Goal: Task Accomplishment & Management: Use online tool/utility

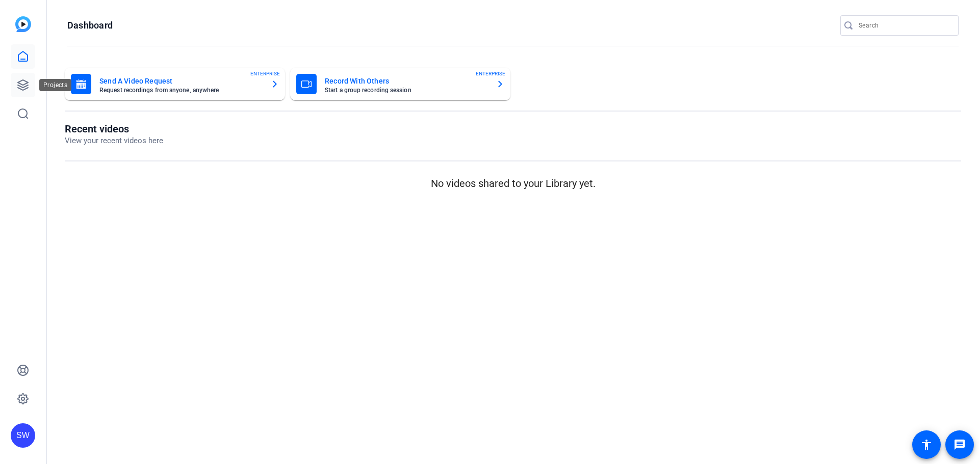
click at [22, 86] on icon at bounding box center [23, 85] width 12 height 12
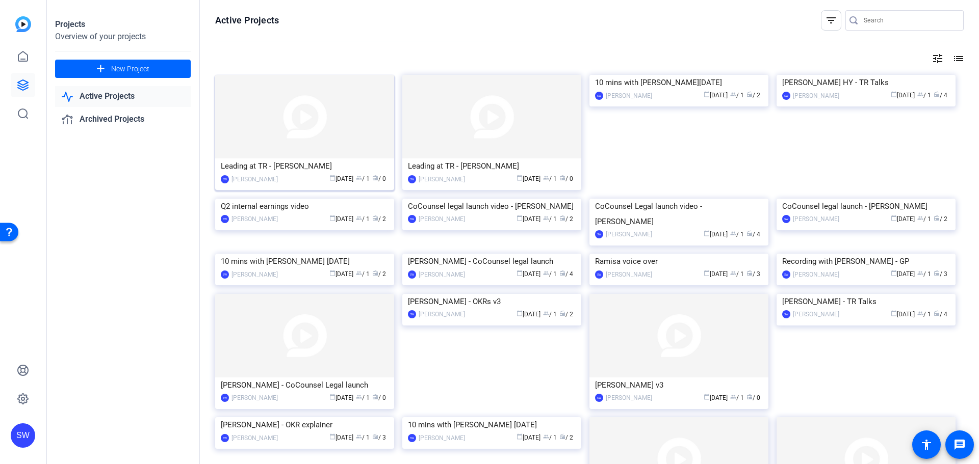
click at [272, 167] on div "Leading at TR - [PERSON_NAME]" at bounding box center [305, 166] width 168 height 15
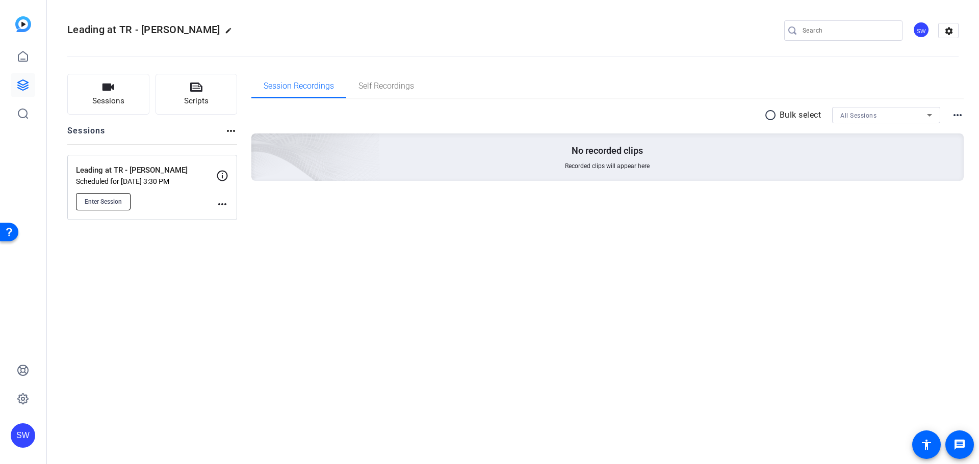
click at [109, 198] on span "Enter Session" at bounding box center [103, 202] width 37 height 8
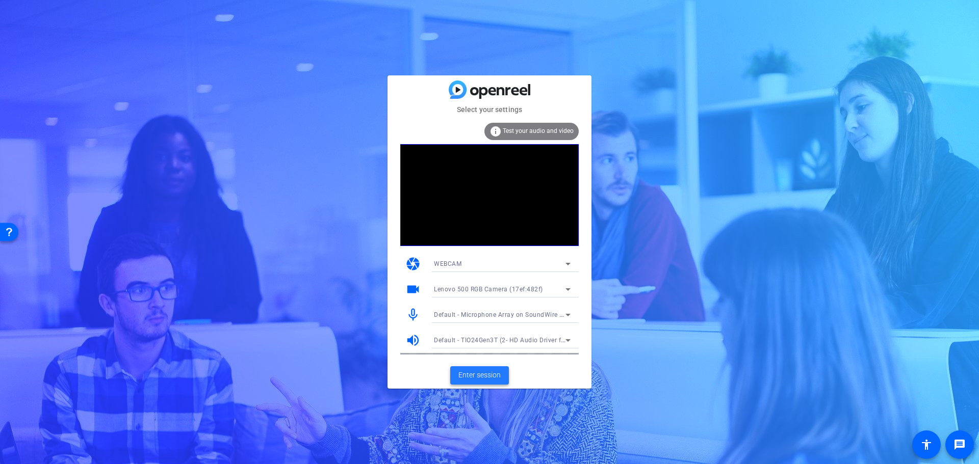
click at [482, 381] on span at bounding box center [479, 376] width 59 height 24
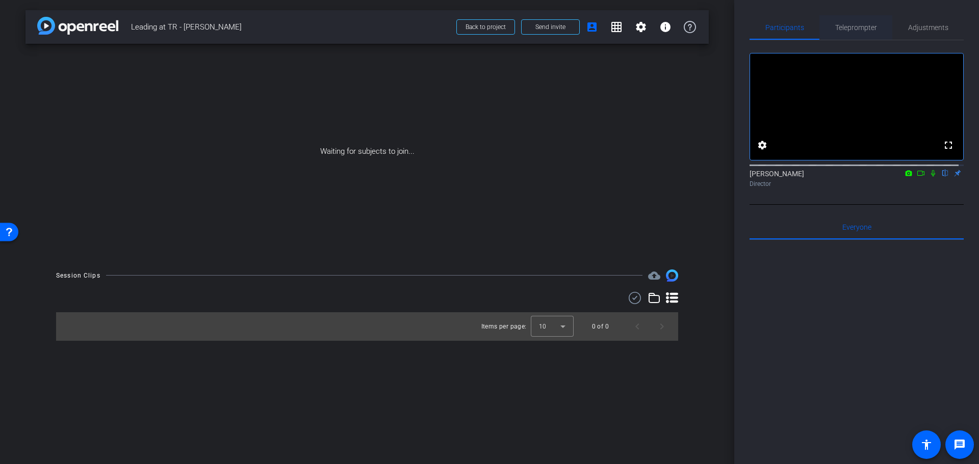
click at [854, 22] on span "Teleprompter" at bounding box center [856, 27] width 42 height 24
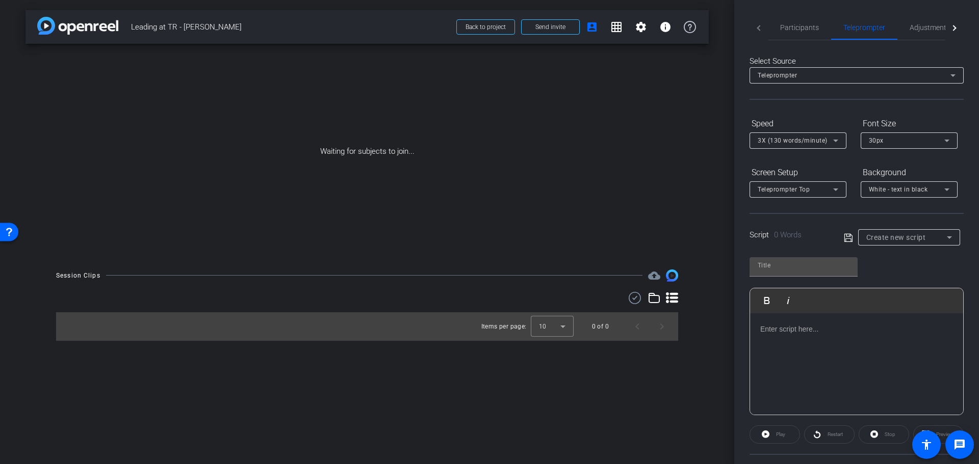
click at [764, 329] on p at bounding box center [856, 329] width 193 height 11
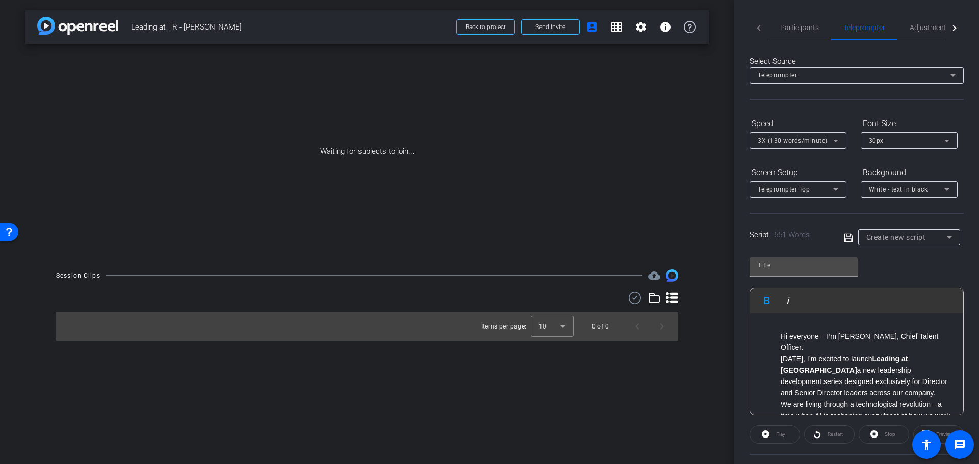
click at [780, 340] on ul "Hi everyone – I’m [PERSON_NAME], Chief Talent Officer. [DATE], I’m excited to l…" at bounding box center [856, 428] width 193 height 194
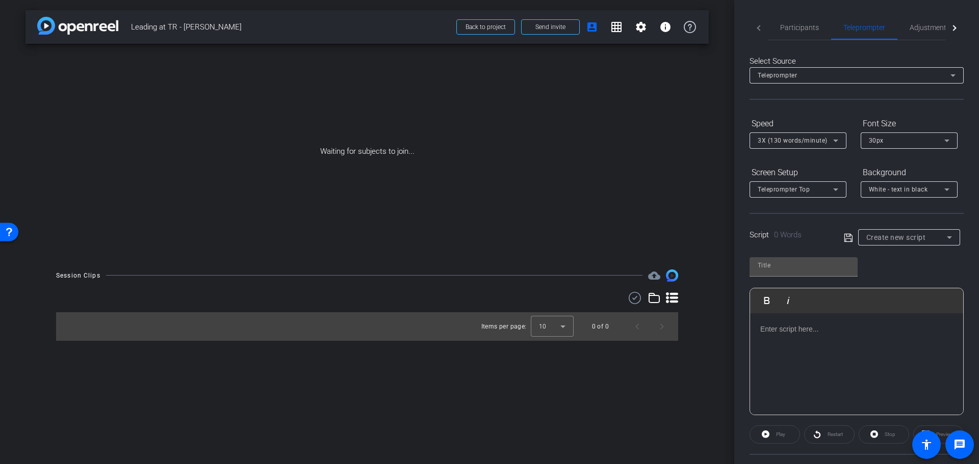
click at [760, 347] on div at bounding box center [856, 365] width 213 height 102
drag, startPoint x: 784, startPoint y: 354, endPoint x: 746, endPoint y: 325, distance: 46.9
click at [746, 325] on div "Participants Teleprompter Adjustments Live settings [PERSON_NAME] flip Director…" at bounding box center [856, 232] width 245 height 464
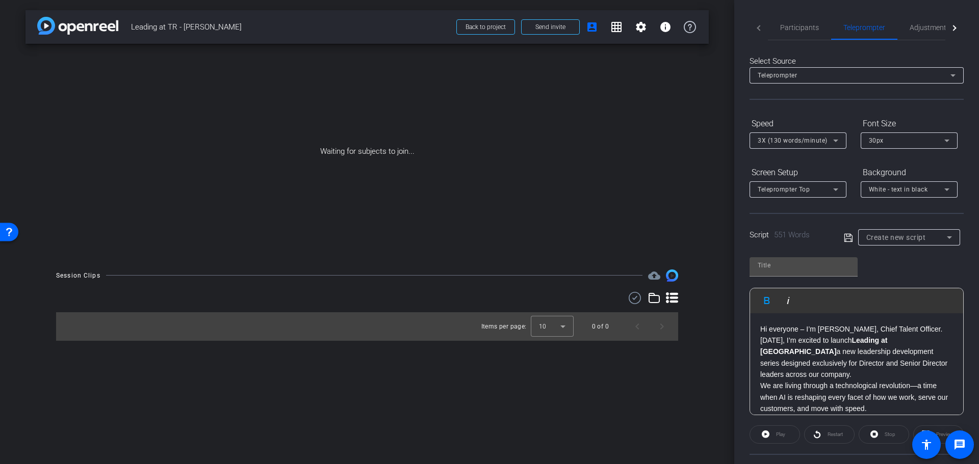
click at [940, 324] on p "Hi everyone – I’m [PERSON_NAME], Chief Talent Officer." at bounding box center [856, 329] width 193 height 11
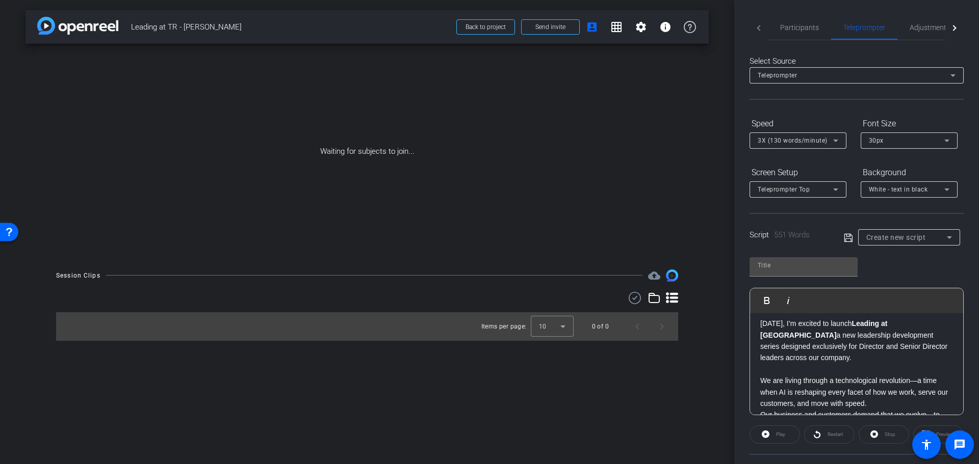
scroll to position [51, 0]
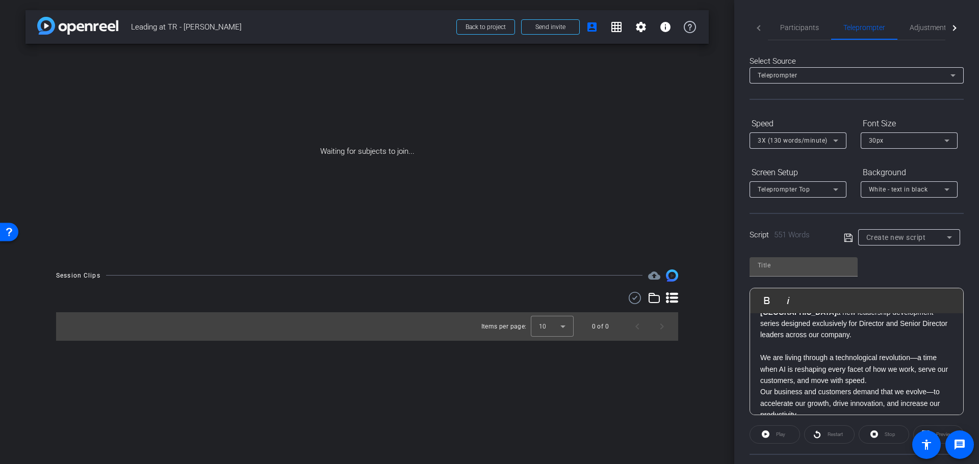
click at [884, 367] on p "We are living through a technological revolution—a time when AI is reshaping ev…" at bounding box center [856, 369] width 193 height 34
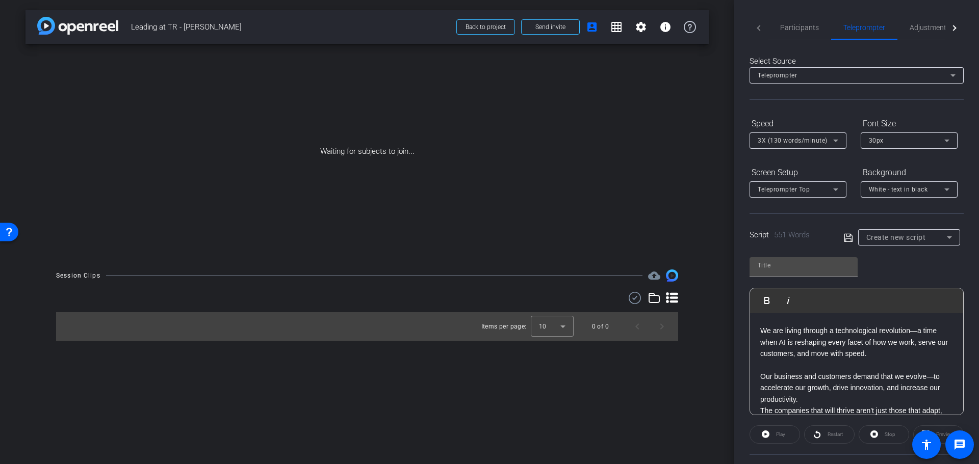
scroll to position [102, 0]
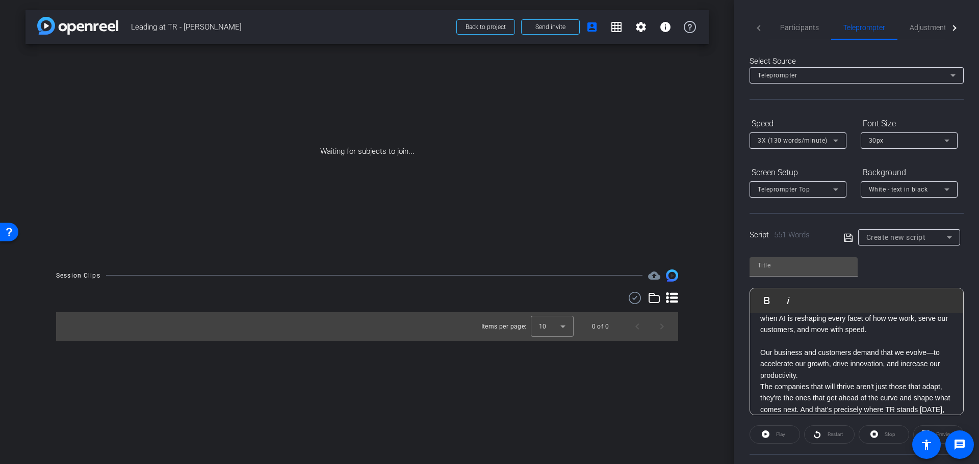
click at [813, 367] on p "Our business and customers demand that we evolve—to accelerate our growth, driv…" at bounding box center [856, 364] width 193 height 34
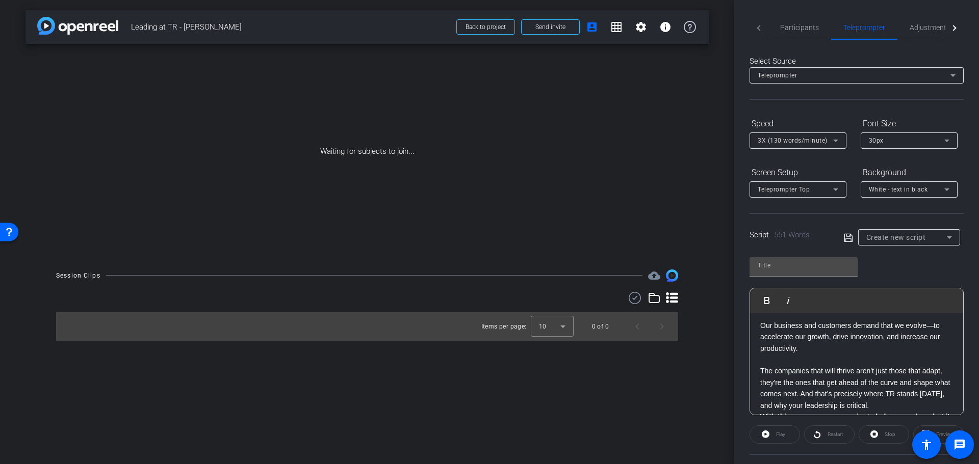
scroll to position [153, 0]
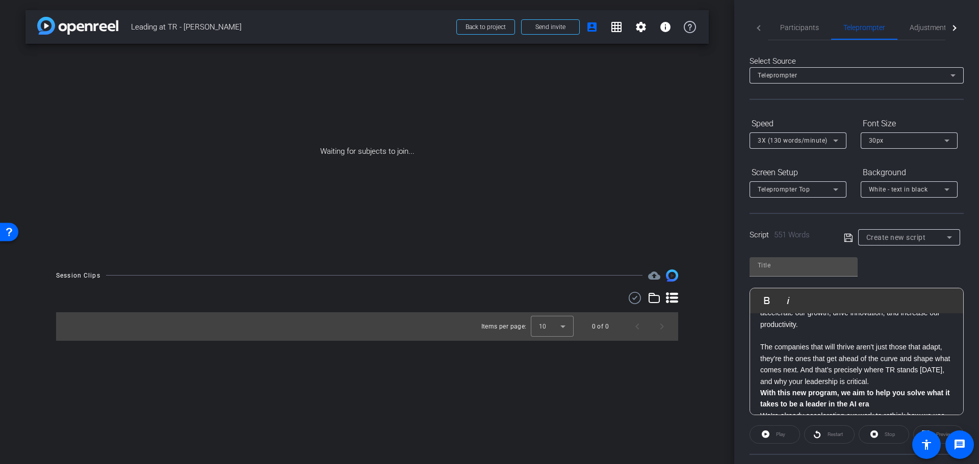
click at [898, 368] on p "The companies that will thrive aren't just those that adapt, they're the ones t…" at bounding box center [856, 365] width 193 height 46
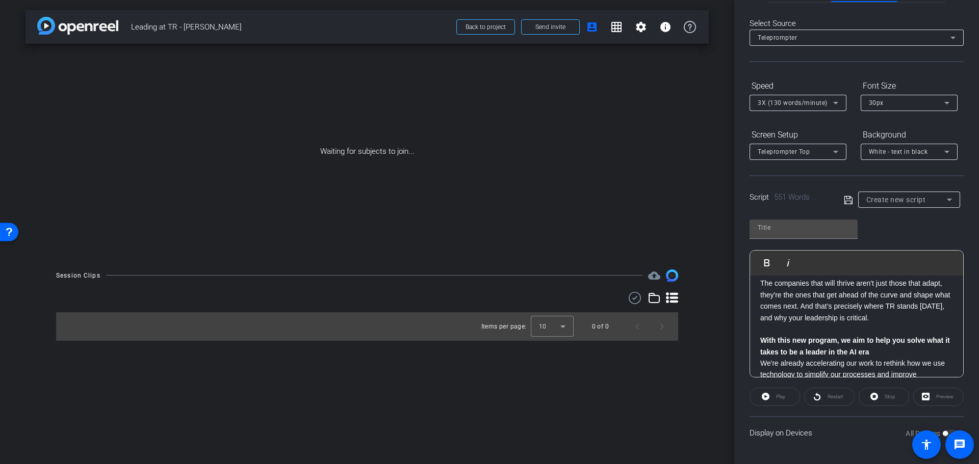
scroll to position [204, 0]
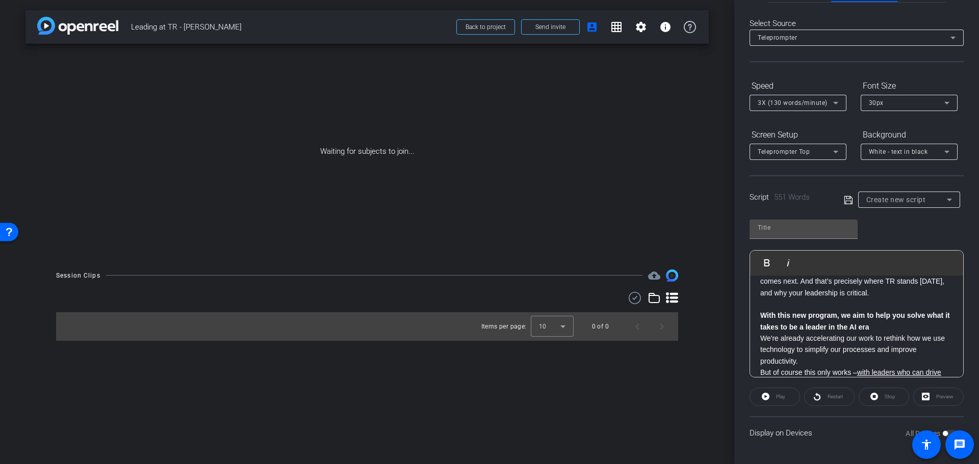
click at [911, 318] on p "With this new program, we aim to help you solve what it takes to be a leader in…" at bounding box center [856, 321] width 193 height 23
click at [806, 360] on p "We're already accelerating our work to rethink how we use technology to simplif…" at bounding box center [856, 361] width 193 height 34
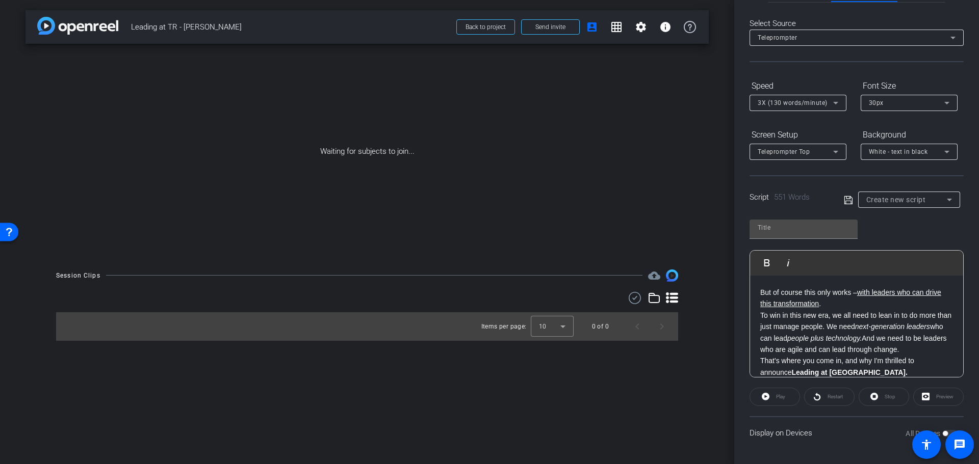
scroll to position [307, 0]
click at [850, 292] on p "But of course this only works – with leaders who can drive this transformation ." at bounding box center [856, 298] width 193 height 23
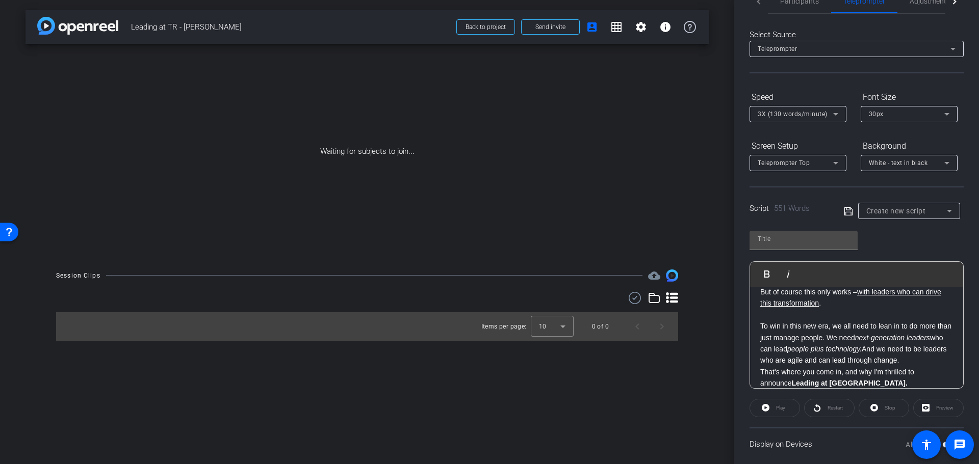
click at [845, 362] on p "To win in this new era, we all need to lean in to do more than just manage peop…" at bounding box center [856, 344] width 193 height 46
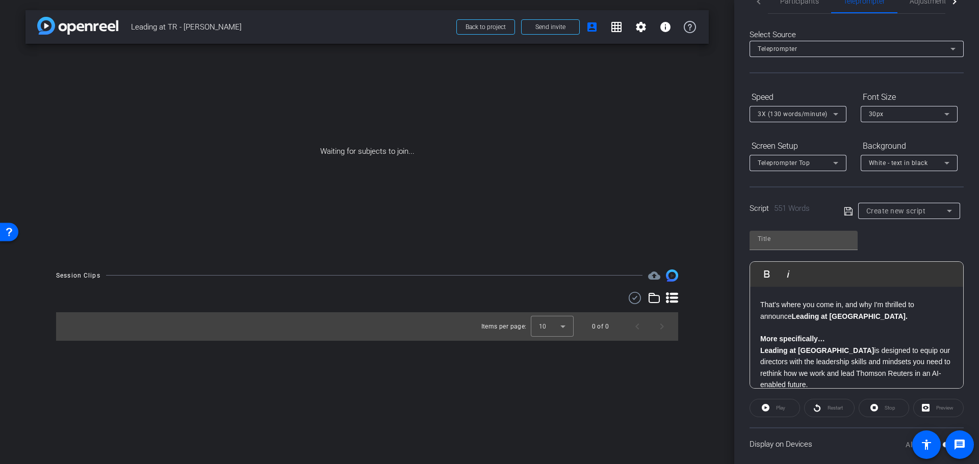
scroll to position [421, 0]
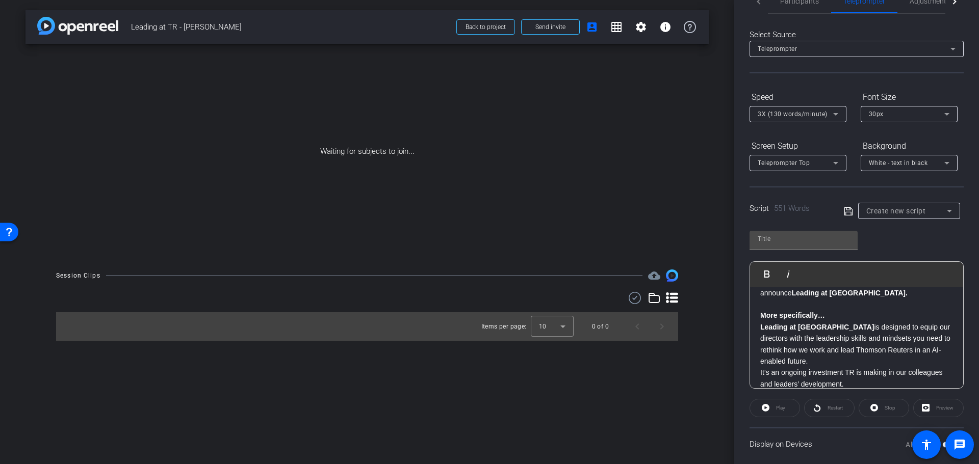
click at [791, 361] on p "Leading at TR is designed to equip our directors with the leadership skills and…" at bounding box center [856, 345] width 193 height 46
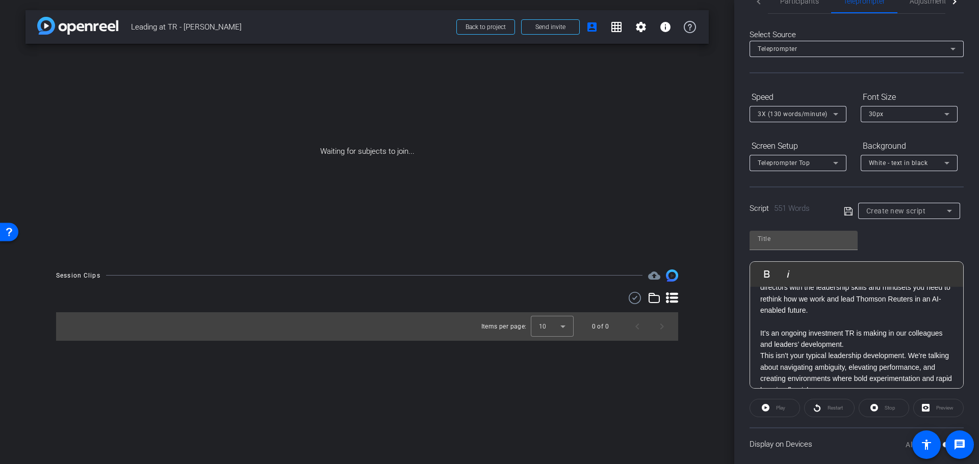
click at [861, 344] on p "It’s an ongoing investment TR is making in our colleagues and leaders’ developm…" at bounding box center [856, 339] width 193 height 23
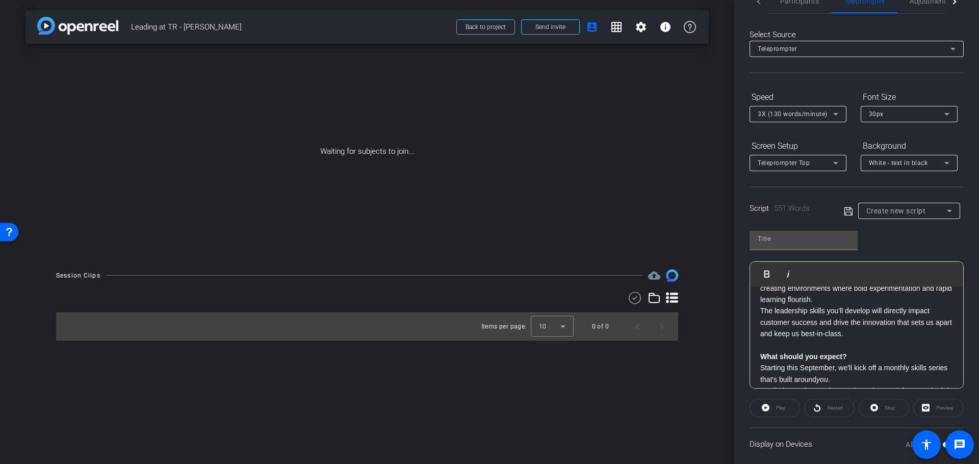
scroll to position [523, 0]
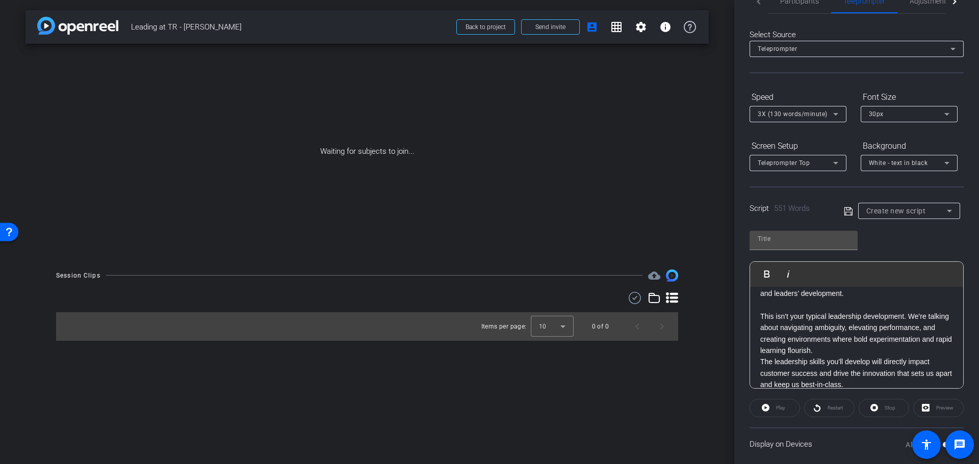
click at [901, 349] on p "This isn't your typical leadership development. We're talking about navigating …" at bounding box center [856, 334] width 193 height 46
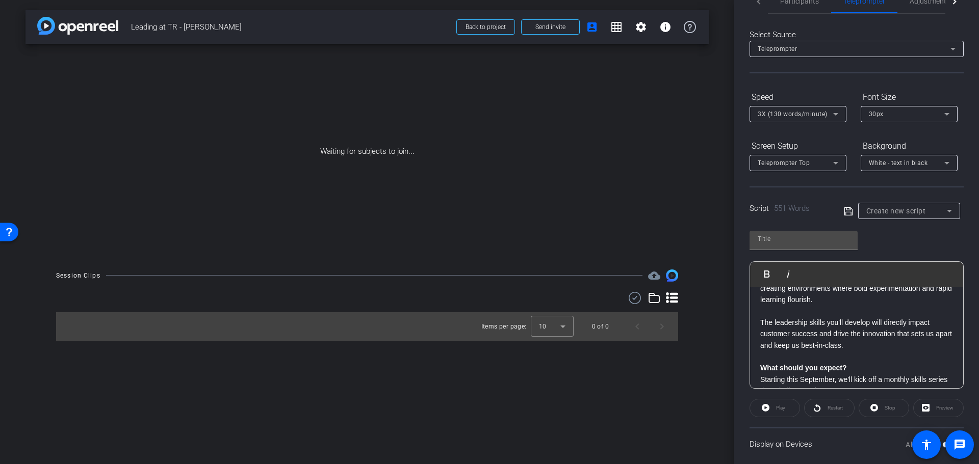
scroll to position [625, 0]
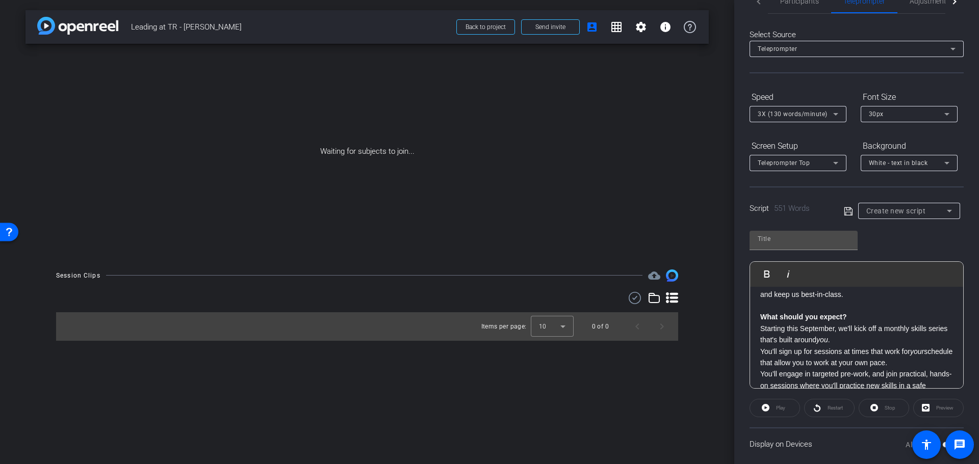
click at [866, 341] on p "Starting this September, we'll kick off a monthly skills series that's built ar…" at bounding box center [856, 334] width 193 height 23
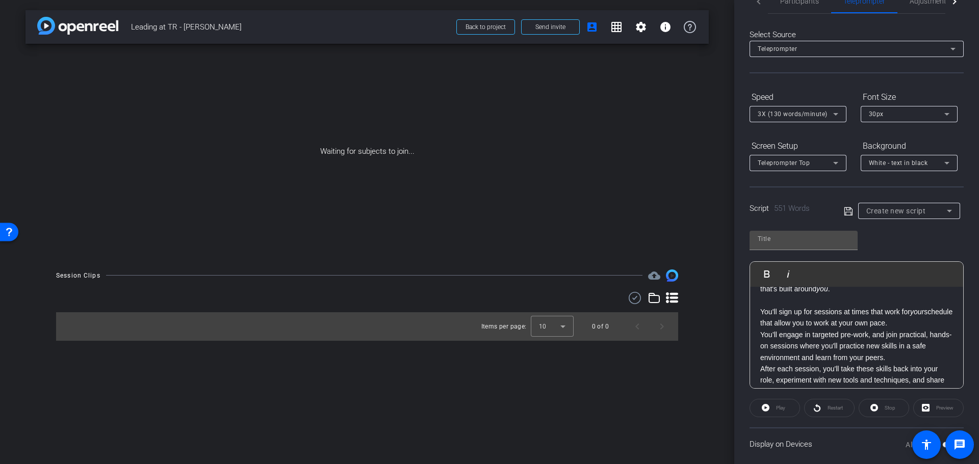
click at [927, 324] on p "You'll sign up for sessions at times that work for your schedule that allow you…" at bounding box center [856, 317] width 193 height 23
click at [912, 368] on p "You’ll engage in targeted pre-work, and join practical, hands-on sessions where…" at bounding box center [856, 358] width 193 height 34
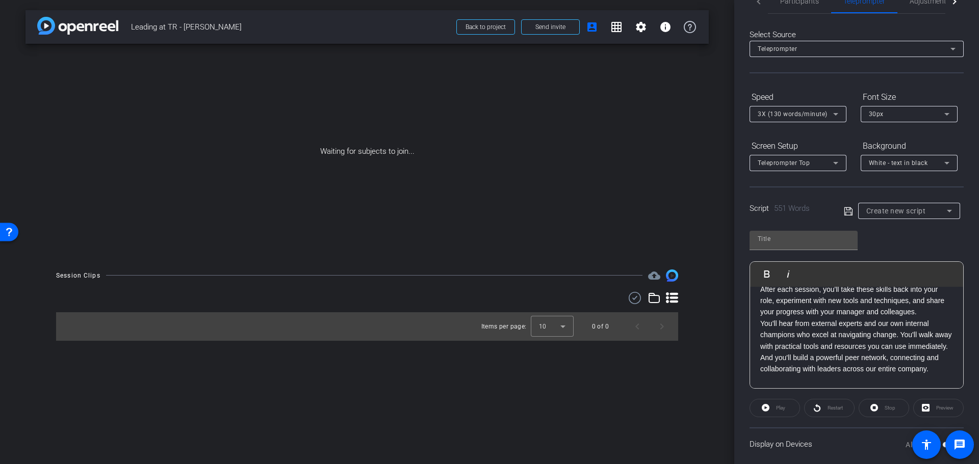
scroll to position [777, 0]
click at [943, 314] on div "Hi everyone – I’m [PERSON_NAME], Chief Talent Officer. [DATE], I’m excited to l…" at bounding box center [856, 45] width 213 height 1071
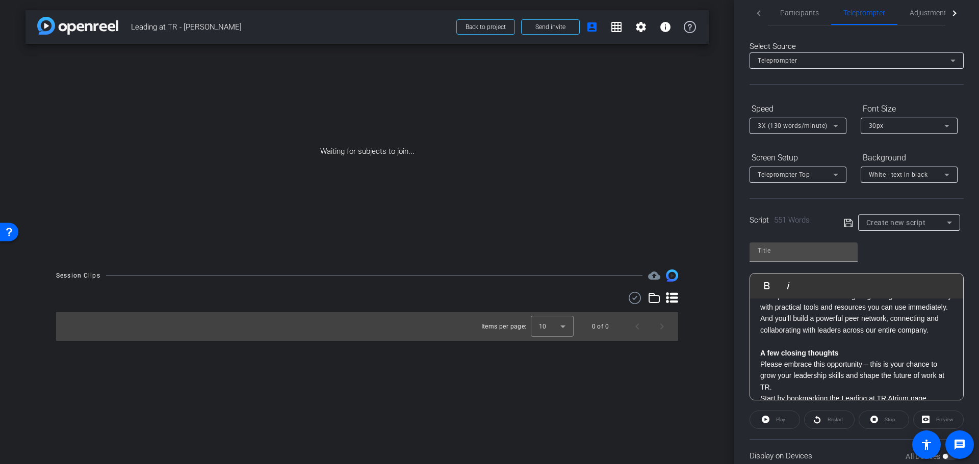
scroll to position [891, 0]
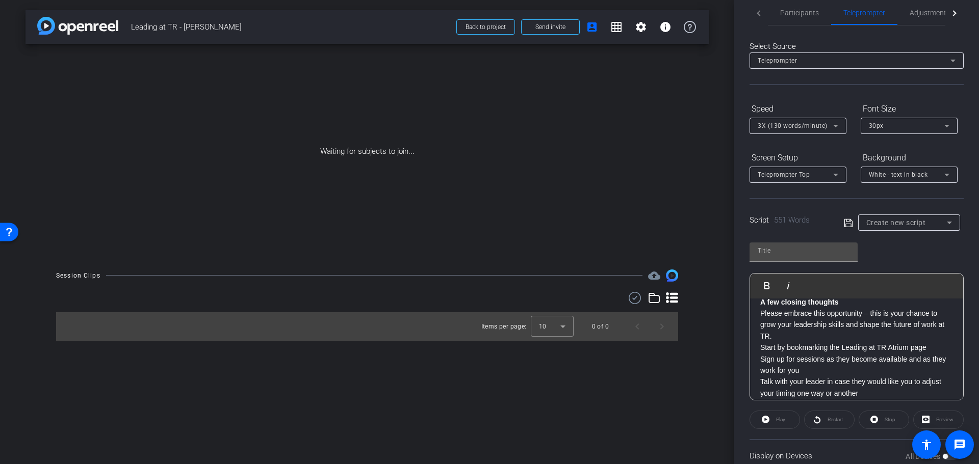
click at [819, 342] on p "Please embrace this opportunity – this is your chance to grow your leadership s…" at bounding box center [856, 325] width 193 height 34
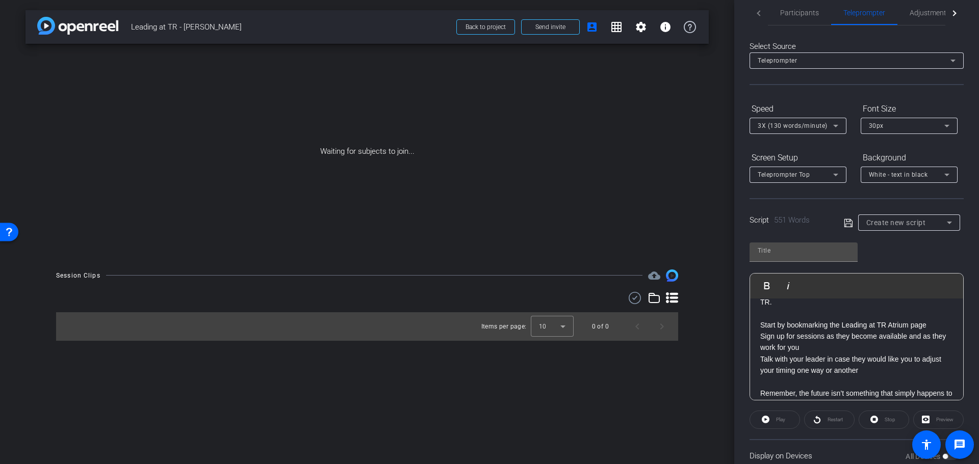
scroll to position [942, 0]
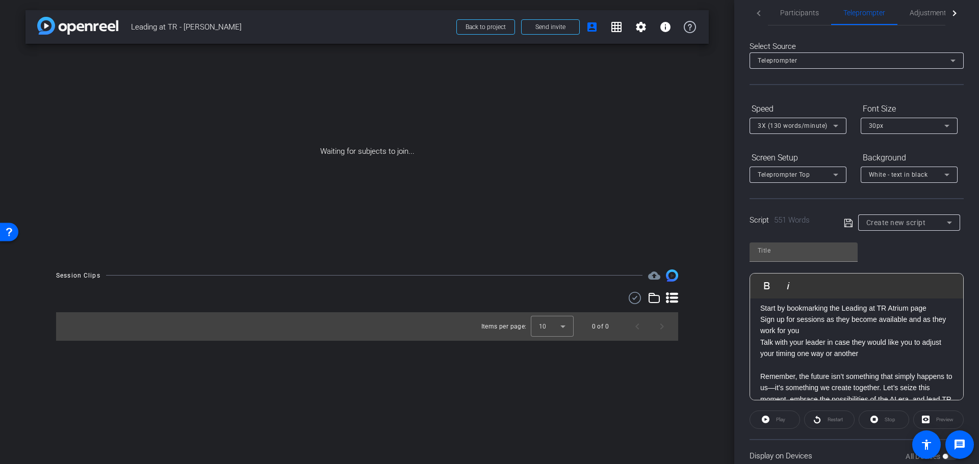
click at [931, 314] on p "Start by bookmarking the Leading at TR Atrium page" at bounding box center [856, 308] width 193 height 11
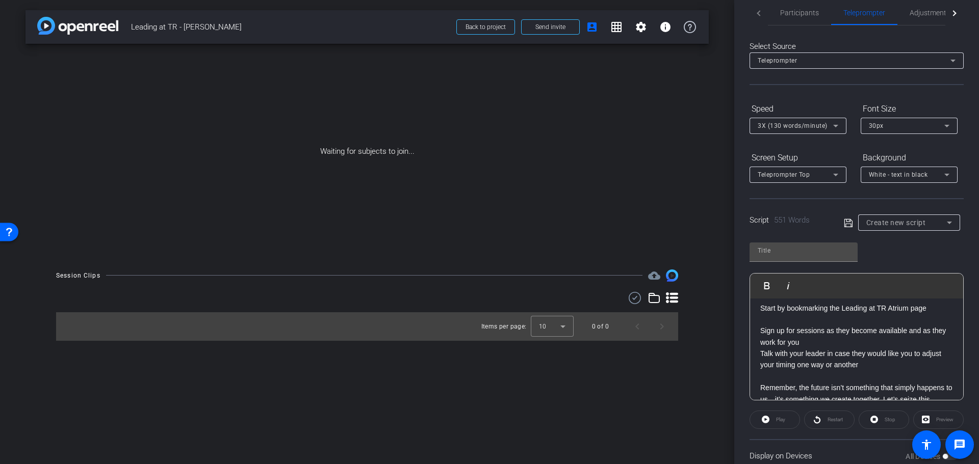
click at [831, 348] on p "Sign up for sessions as they become available and as they work for you" at bounding box center [856, 336] width 193 height 23
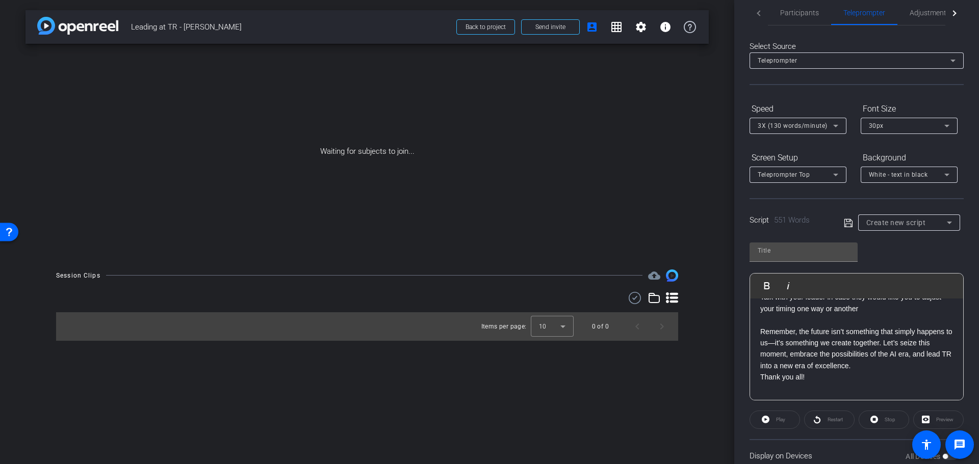
scroll to position [1025, 0]
click at [908, 365] on p "Remember, the future isn’t something that simply happens to us—it’s something w…" at bounding box center [856, 345] width 193 height 46
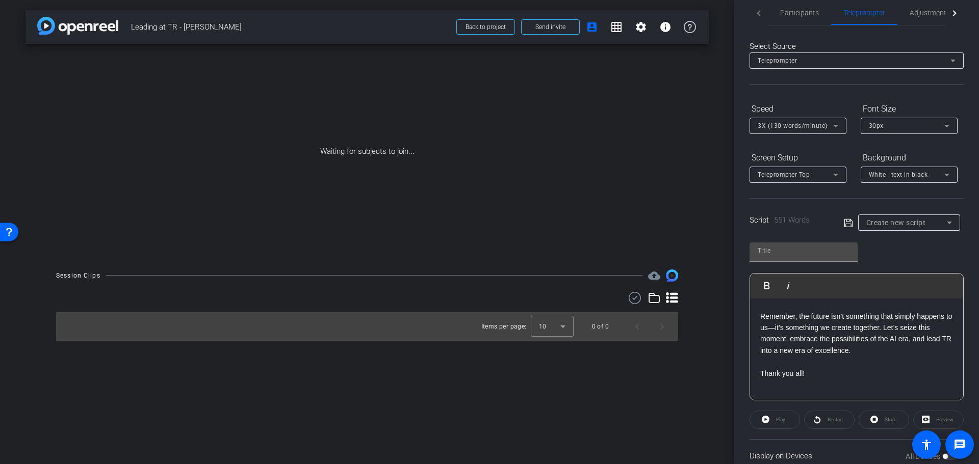
click at [797, 216] on span "551 Words" at bounding box center [792, 220] width 36 height 9
click at [789, 218] on span "551 Words" at bounding box center [792, 220] width 36 height 9
click at [877, 217] on div "Create new script" at bounding box center [906, 223] width 81 height 12
click at [882, 241] on span "Create new script" at bounding box center [891, 243] width 54 height 12
click at [779, 218] on span "551 Words" at bounding box center [792, 220] width 36 height 9
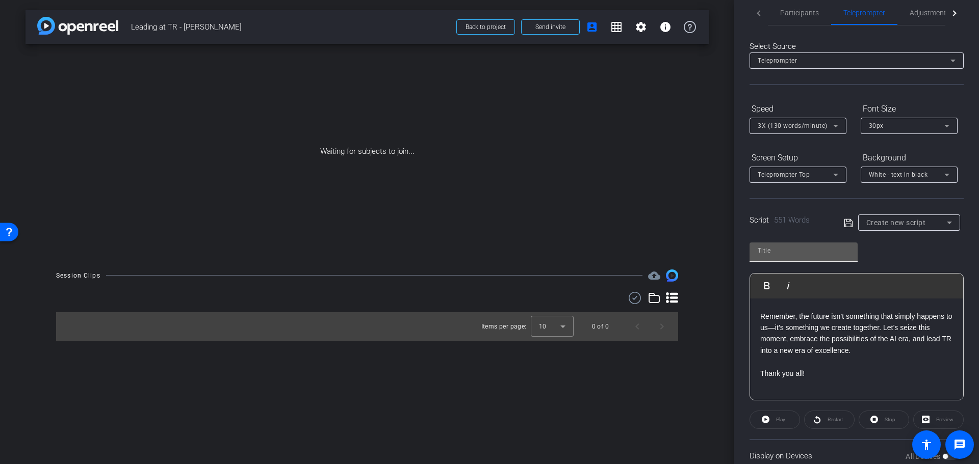
click at [771, 252] on input "text" at bounding box center [804, 251] width 92 height 12
type input "[PERSON_NAME]"
click at [845, 225] on icon at bounding box center [848, 223] width 9 height 12
click at [849, 219] on icon at bounding box center [848, 223] width 9 height 12
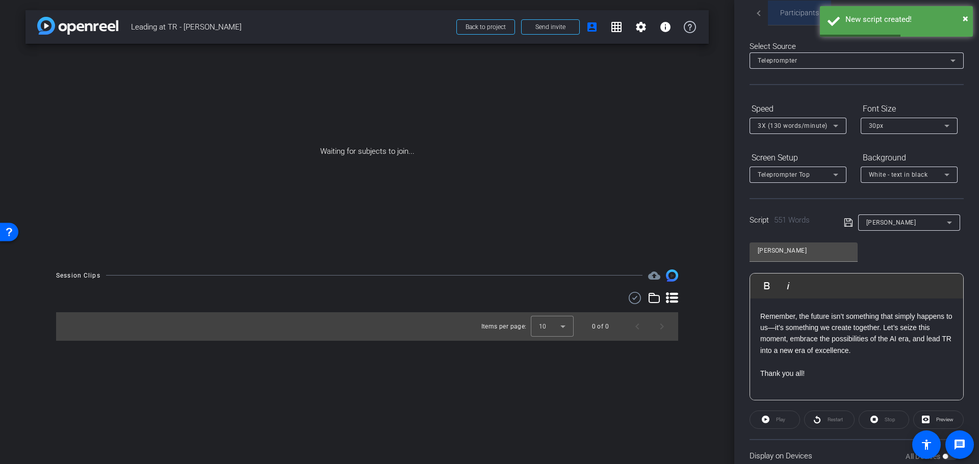
click at [794, 7] on span "Participants" at bounding box center [799, 13] width 39 height 24
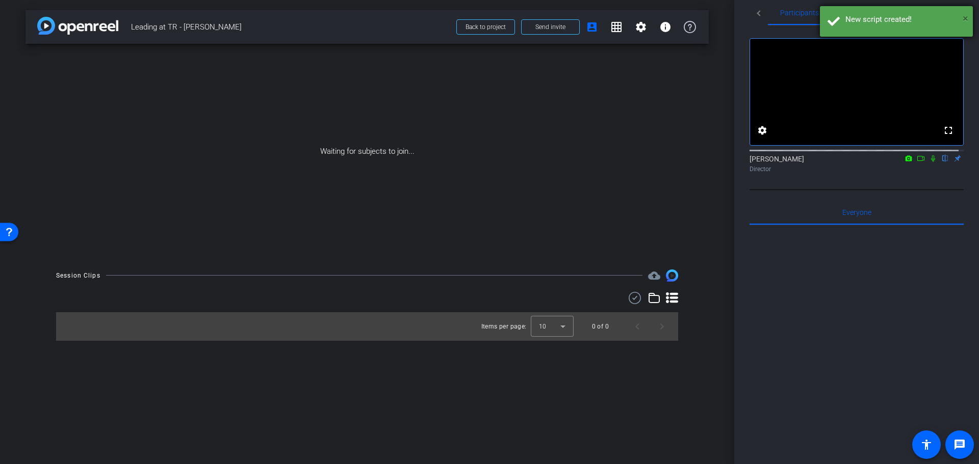
click at [967, 15] on span "×" at bounding box center [966, 18] width 6 height 12
click at [859, 12] on span "Teleprompter" at bounding box center [864, 12] width 42 height 7
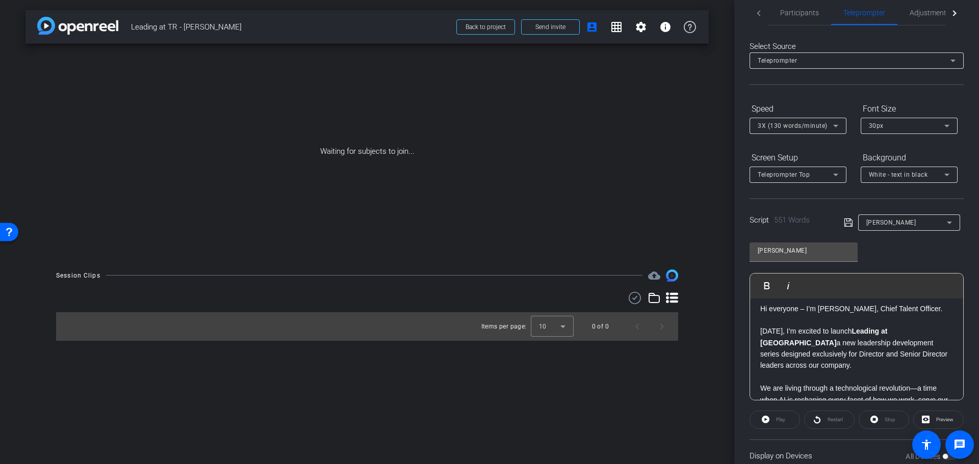
scroll to position [0, 0]
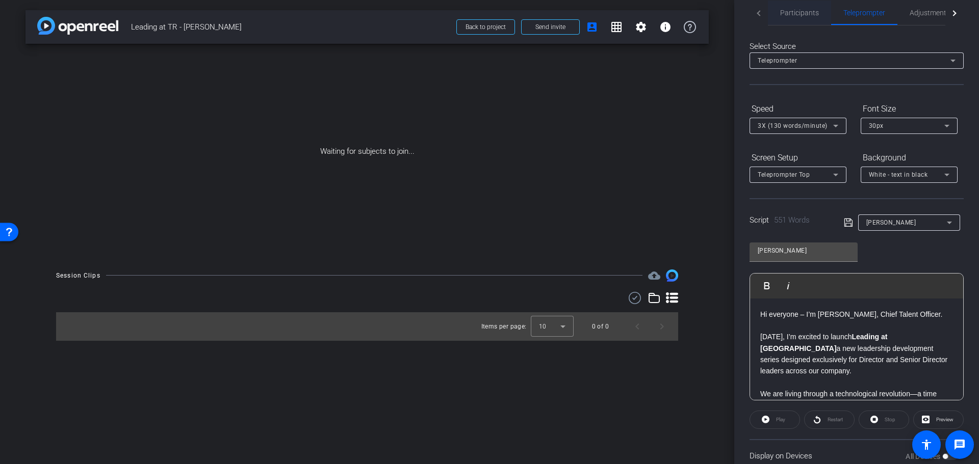
click at [787, 7] on span "Participants" at bounding box center [799, 13] width 39 height 24
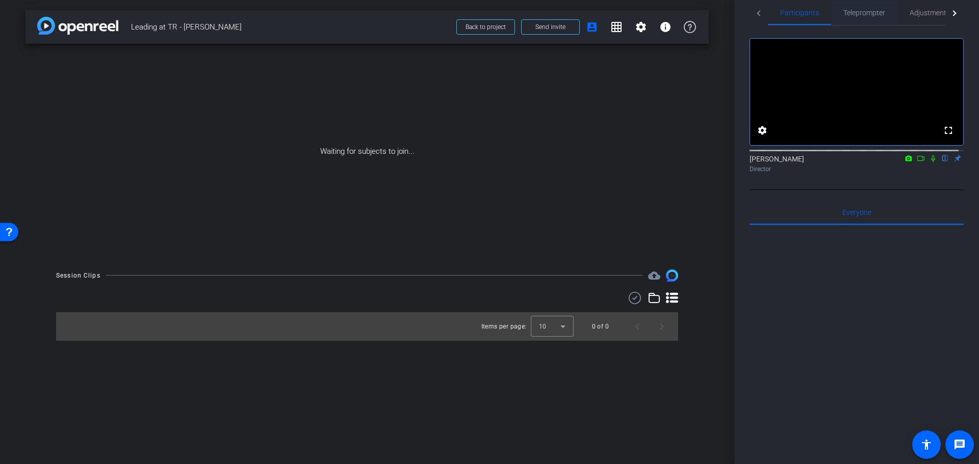
click at [862, 13] on span "Teleprompter" at bounding box center [864, 12] width 42 height 7
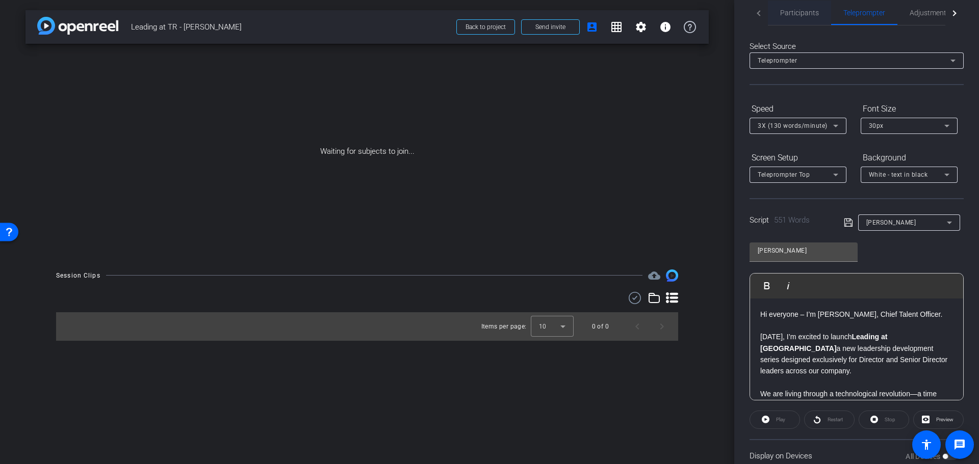
click at [799, 12] on span "Participants" at bounding box center [799, 12] width 39 height 7
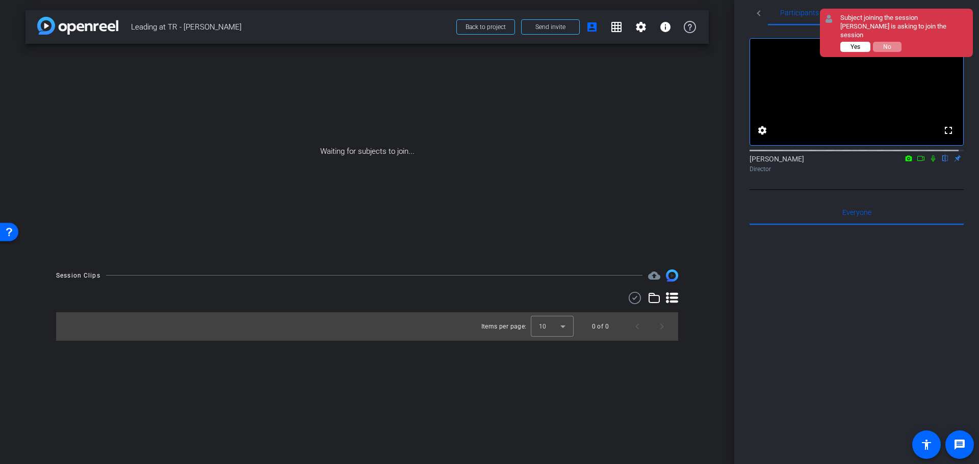
click at [851, 43] on button "Yes" at bounding box center [855, 47] width 30 height 10
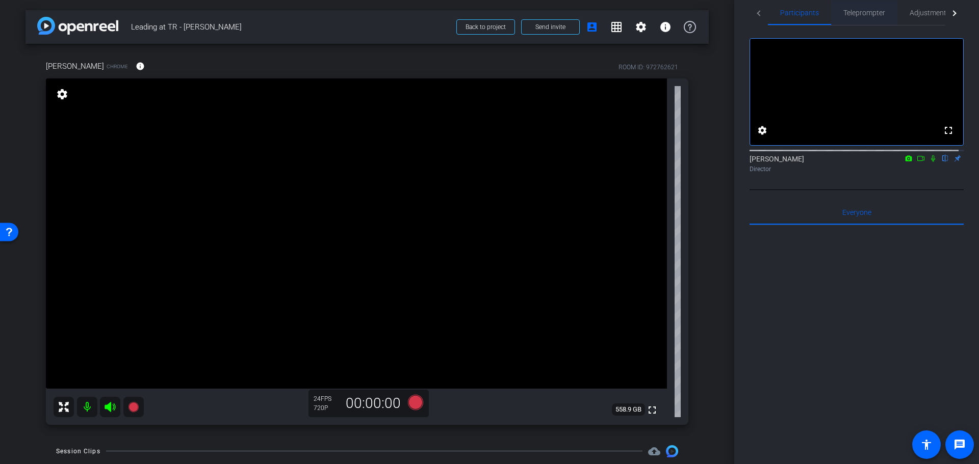
click at [866, 14] on span "Teleprompter" at bounding box center [864, 12] width 42 height 7
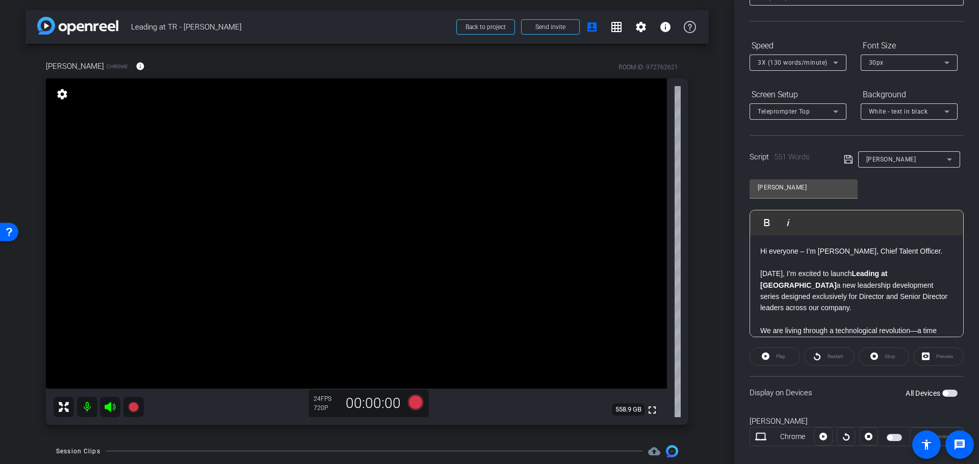
scroll to position [93, 0]
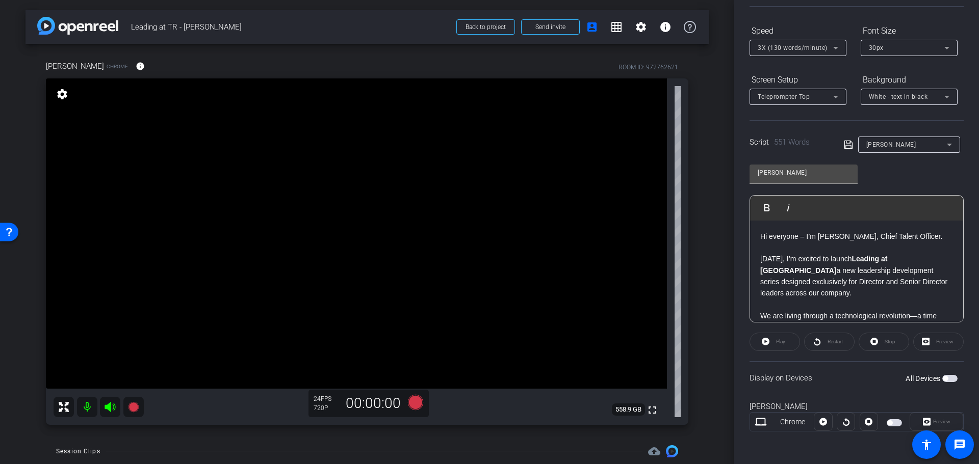
click at [943, 380] on span "button" at bounding box center [949, 378] width 15 height 7
click at [777, 342] on span "Play" at bounding box center [780, 342] width 9 height 6
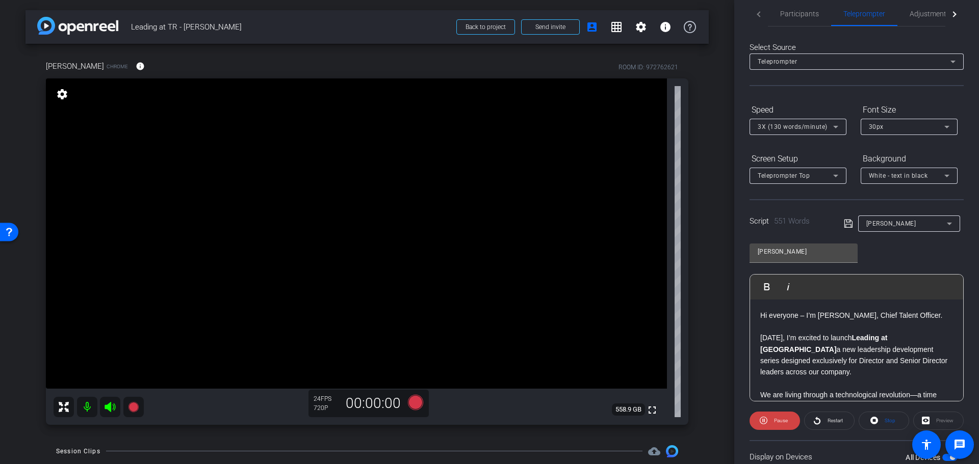
scroll to position [0, 0]
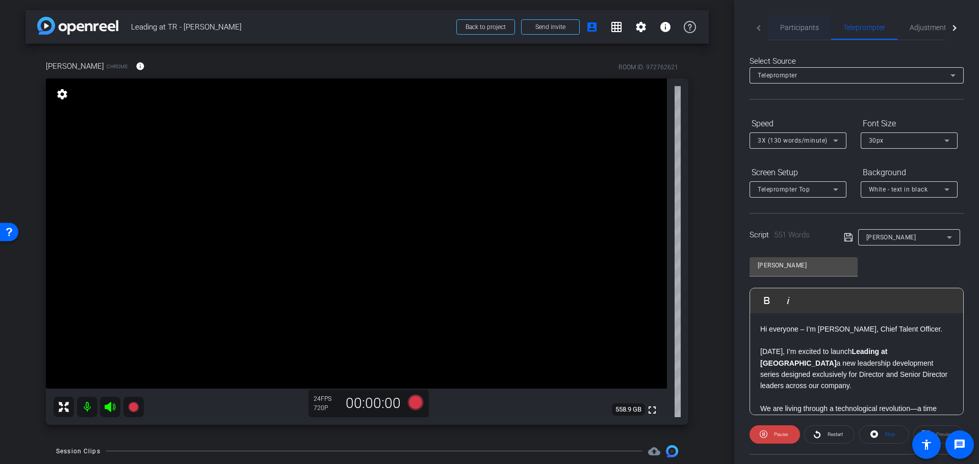
click at [796, 28] on span "Participants" at bounding box center [799, 27] width 39 height 7
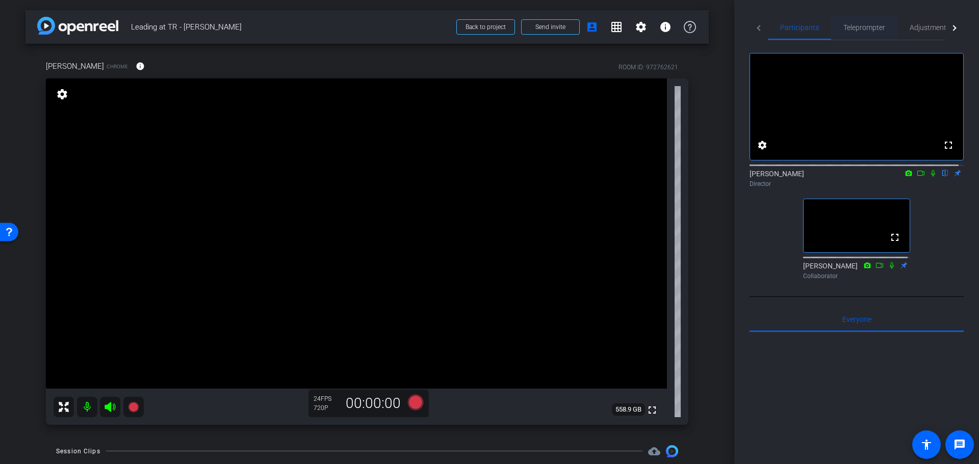
click at [863, 32] on span "Teleprompter" at bounding box center [864, 27] width 42 height 24
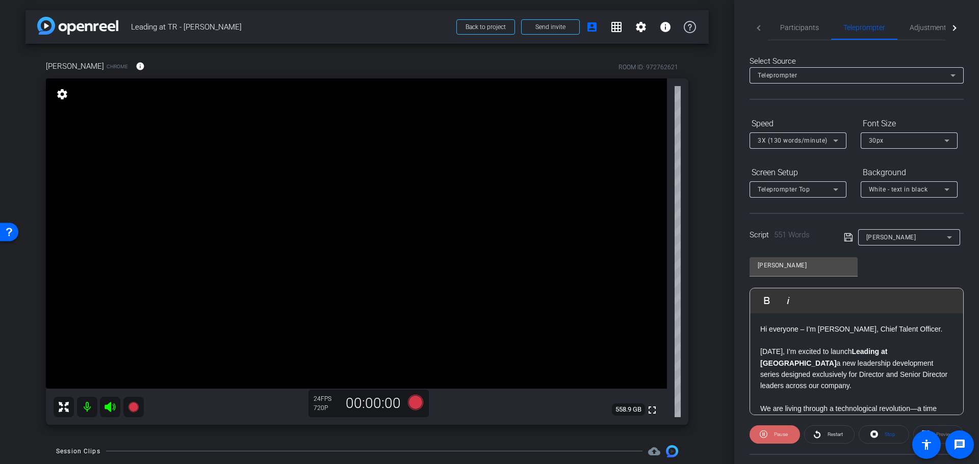
click at [787, 434] on span "Pause" at bounding box center [781, 435] width 14 height 6
click at [837, 139] on icon at bounding box center [835, 141] width 12 height 12
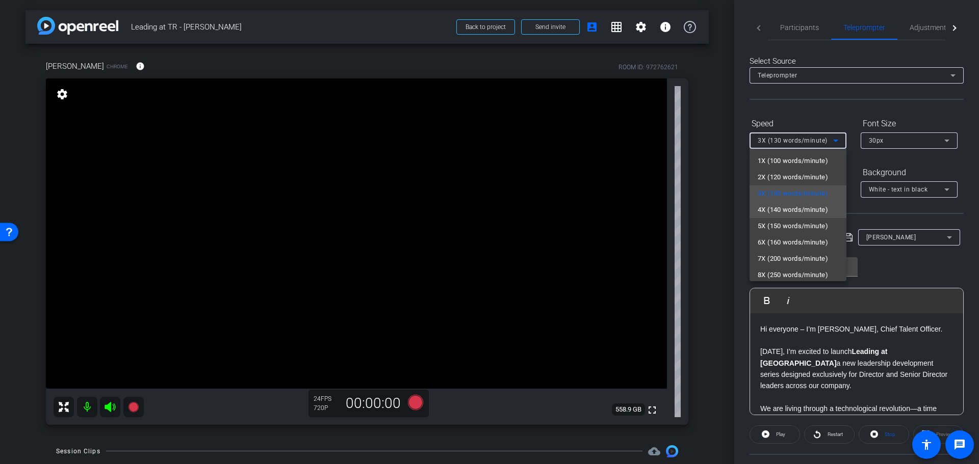
click at [799, 209] on span "4X (140 words/minute)" at bounding box center [793, 210] width 70 height 12
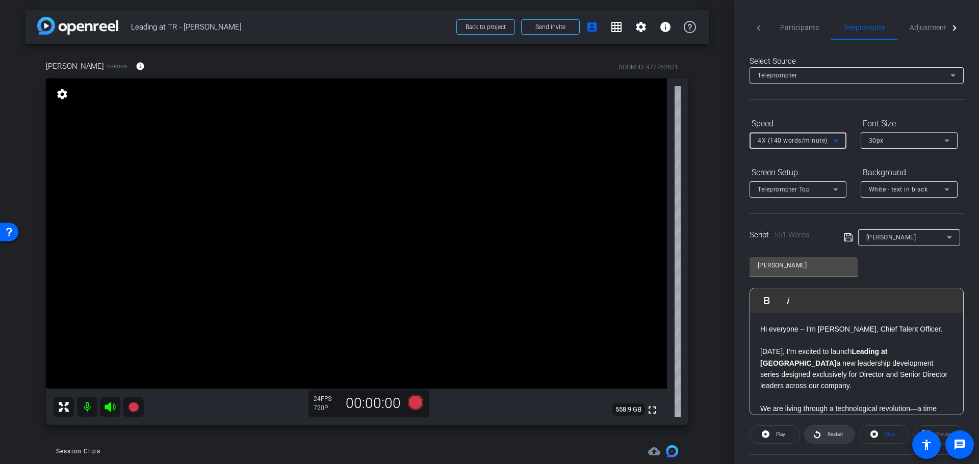
click at [829, 436] on span "Restart" at bounding box center [834, 435] width 15 height 6
click at [769, 435] on span at bounding box center [774, 435] width 50 height 24
click at [834, 139] on icon at bounding box center [835, 141] width 12 height 12
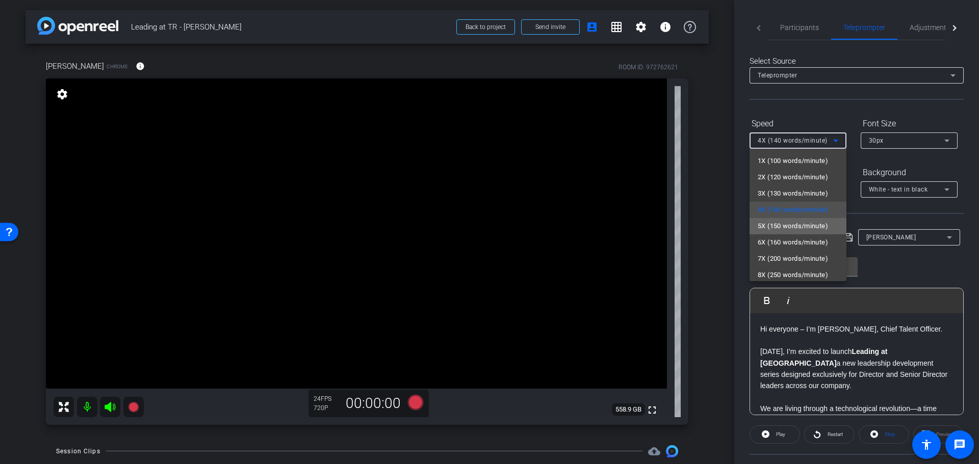
click at [809, 227] on span "5X (150 words/minute)" at bounding box center [793, 226] width 70 height 12
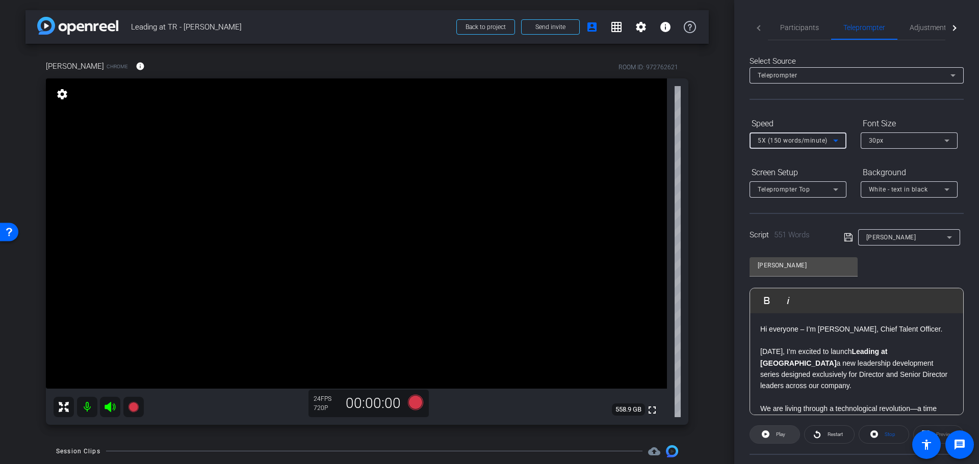
click at [776, 434] on span "Play" at bounding box center [780, 435] width 9 height 6
click at [809, 30] on span "Participants" at bounding box center [799, 27] width 39 height 7
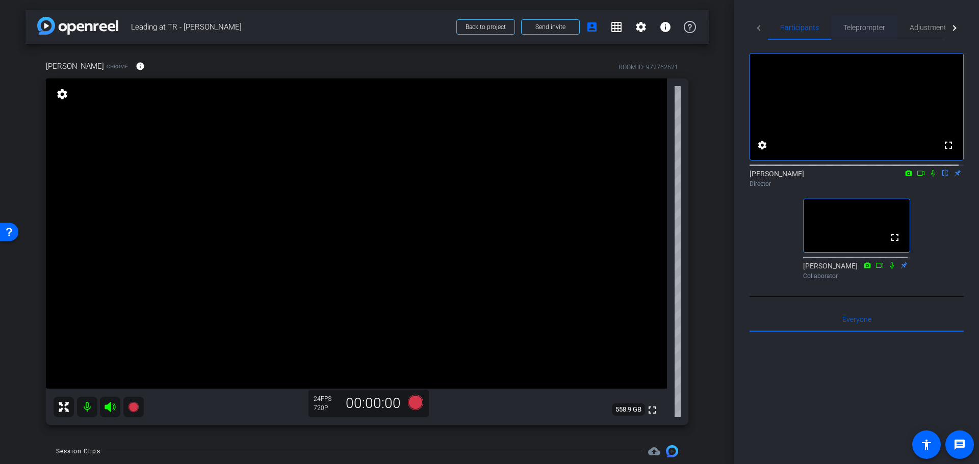
click at [863, 29] on span "Teleprompter" at bounding box center [864, 27] width 42 height 7
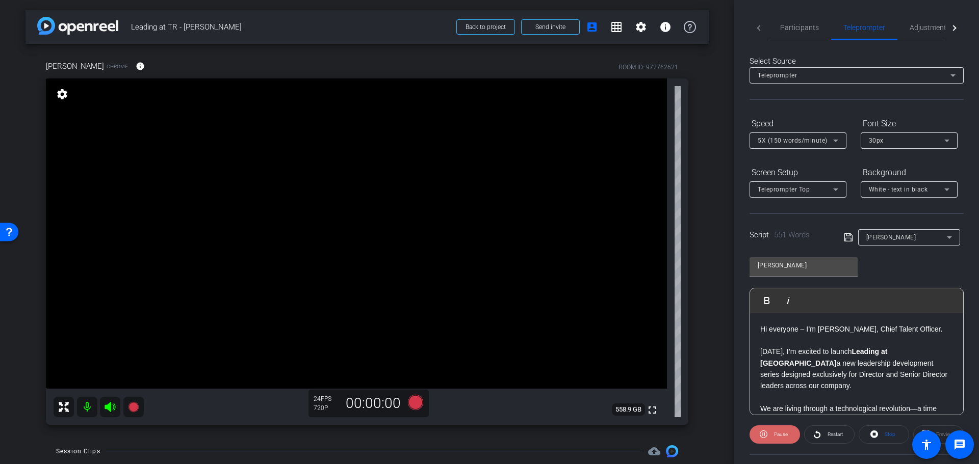
click at [783, 442] on span at bounding box center [774, 435] width 50 height 24
click at [802, 29] on span "Participants" at bounding box center [799, 27] width 39 height 7
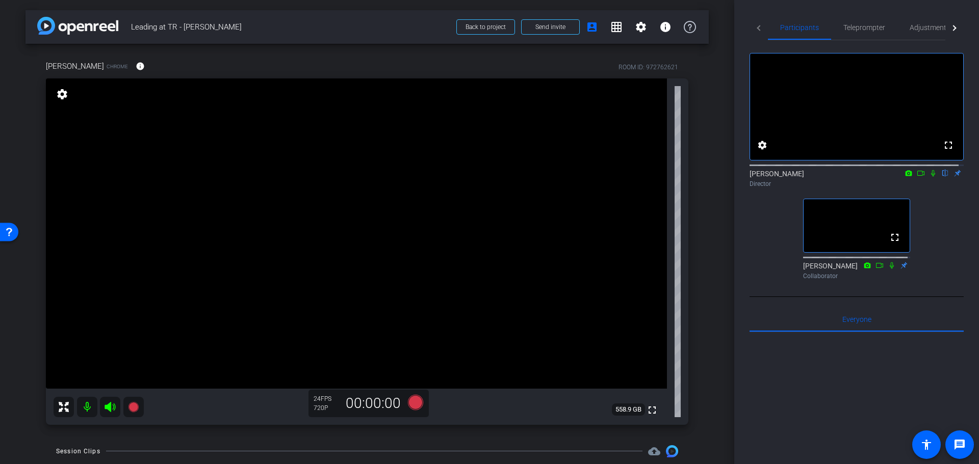
click at [888, 269] on icon at bounding box center [892, 265] width 8 height 7
click at [862, 27] on span "Teleprompter" at bounding box center [864, 27] width 42 height 7
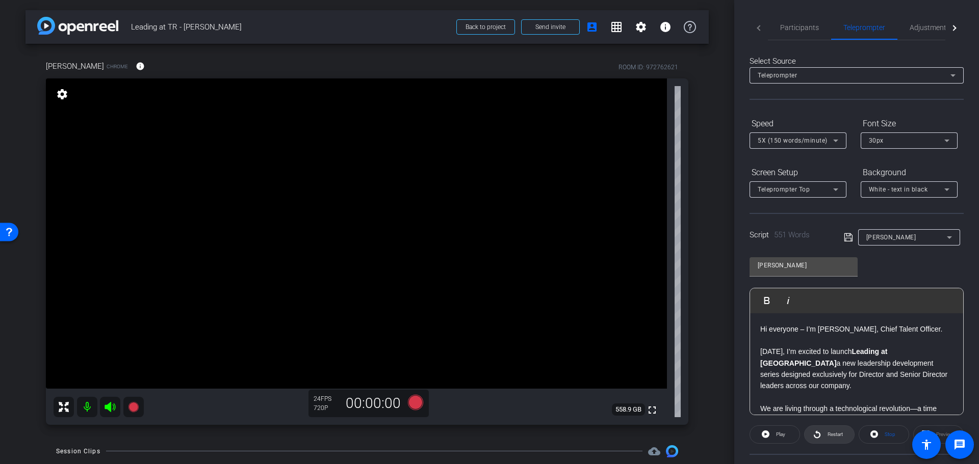
click at [836, 436] on span "Restart" at bounding box center [834, 435] width 15 height 6
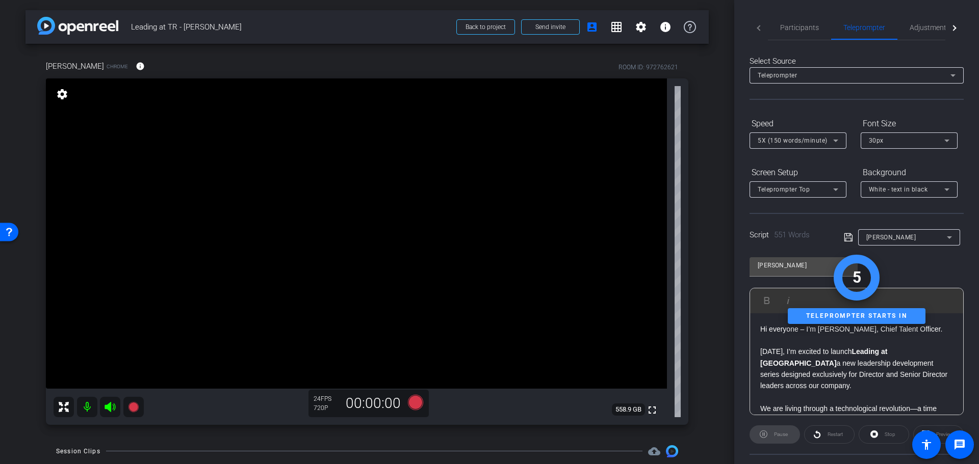
click at [770, 439] on div "Pause" at bounding box center [774, 435] width 50 height 18
click at [780, 436] on div "Pause" at bounding box center [774, 435] width 50 height 18
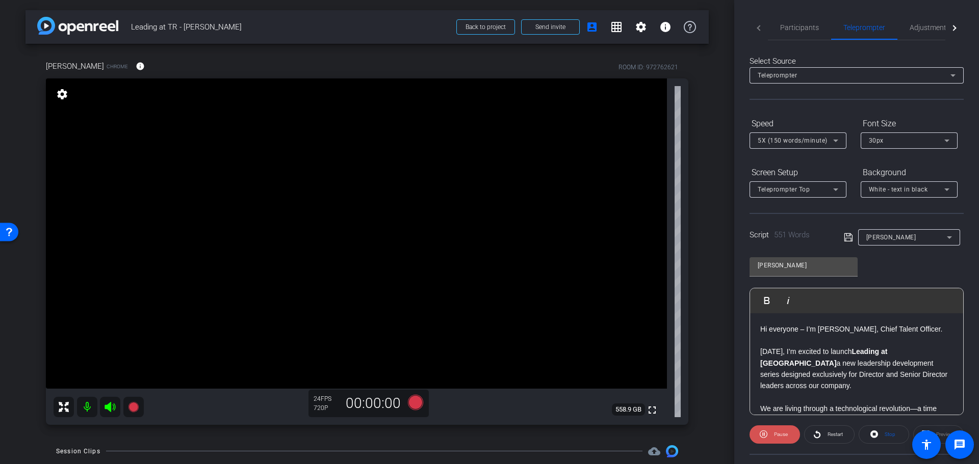
click at [776, 436] on span "Pause" at bounding box center [781, 435] width 14 height 6
click at [411, 407] on icon at bounding box center [415, 402] width 15 height 15
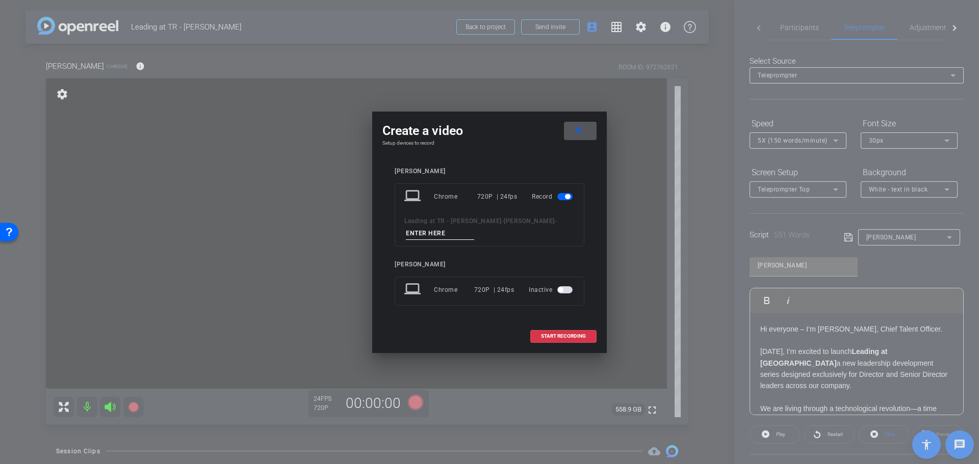
click at [435, 234] on input at bounding box center [440, 233] width 68 height 13
type input "[PERSON_NAME] 1"
click at [565, 340] on span at bounding box center [563, 336] width 65 height 24
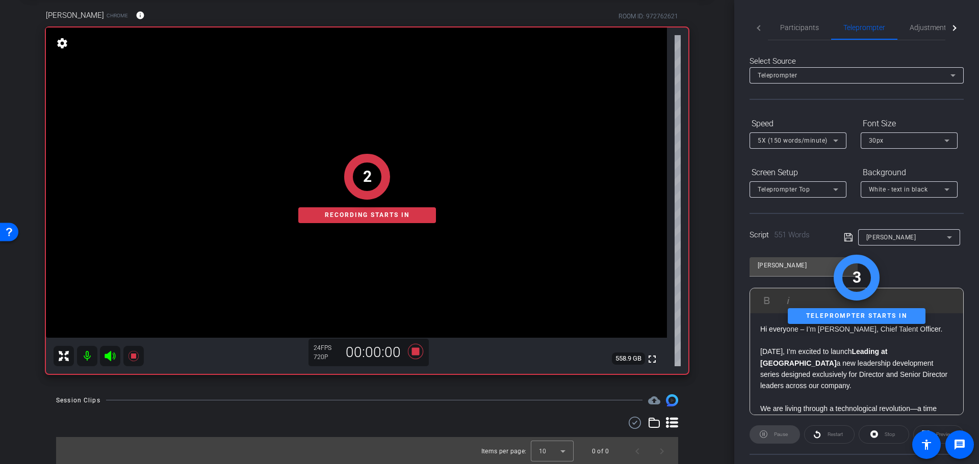
scroll to position [53, 0]
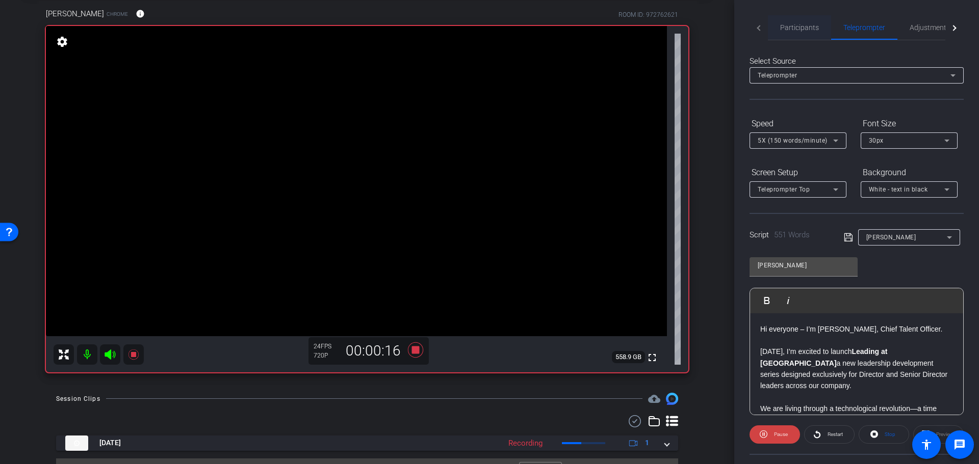
click at [807, 26] on span "Participants" at bounding box center [799, 27] width 39 height 7
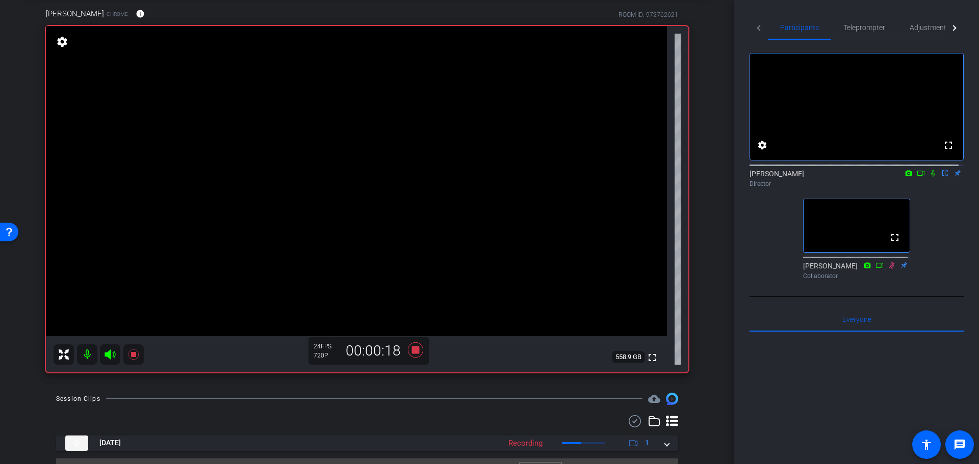
click at [929, 177] on icon at bounding box center [933, 173] width 8 height 7
click at [857, 26] on span "Teleprompter" at bounding box center [864, 27] width 42 height 7
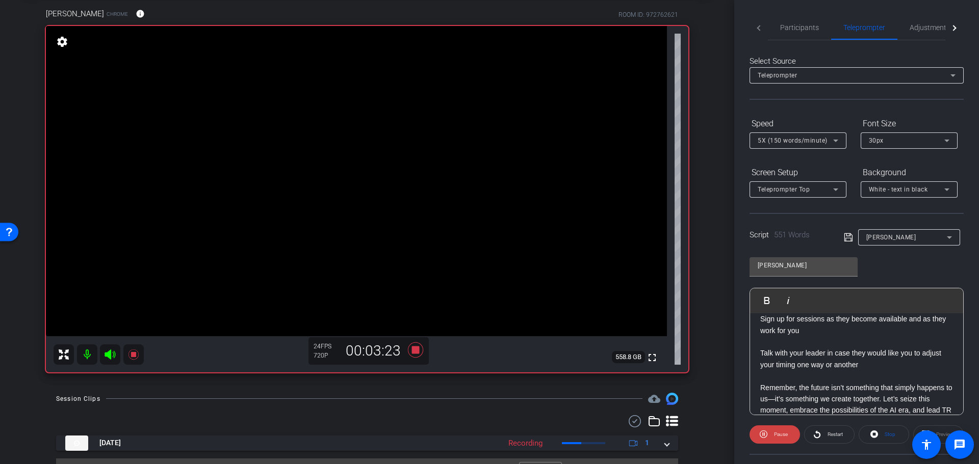
scroll to position [1020, 0]
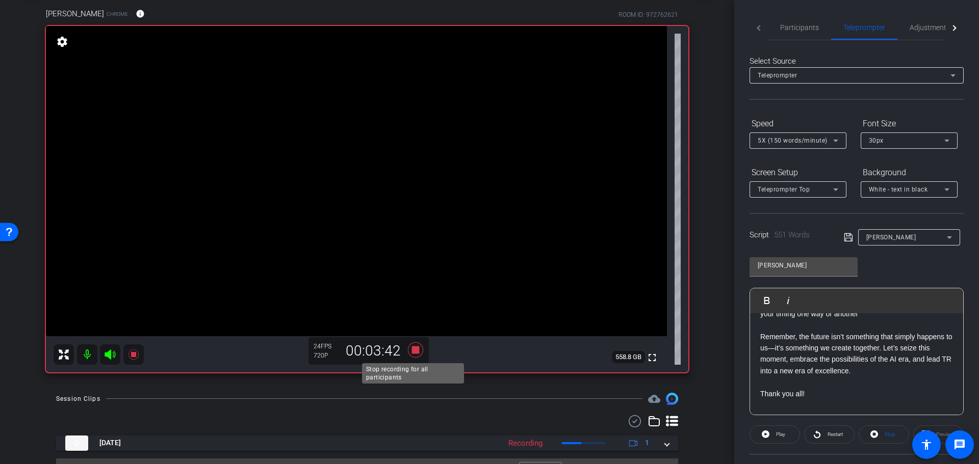
click at [416, 352] on icon at bounding box center [415, 349] width 15 height 15
click at [798, 31] on span "Participants" at bounding box center [799, 27] width 39 height 7
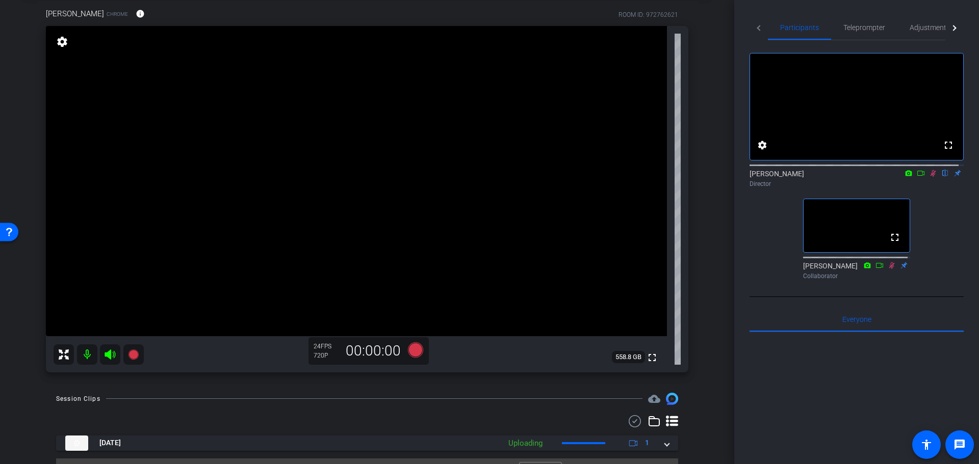
click at [929, 177] on icon at bounding box center [933, 173] width 8 height 7
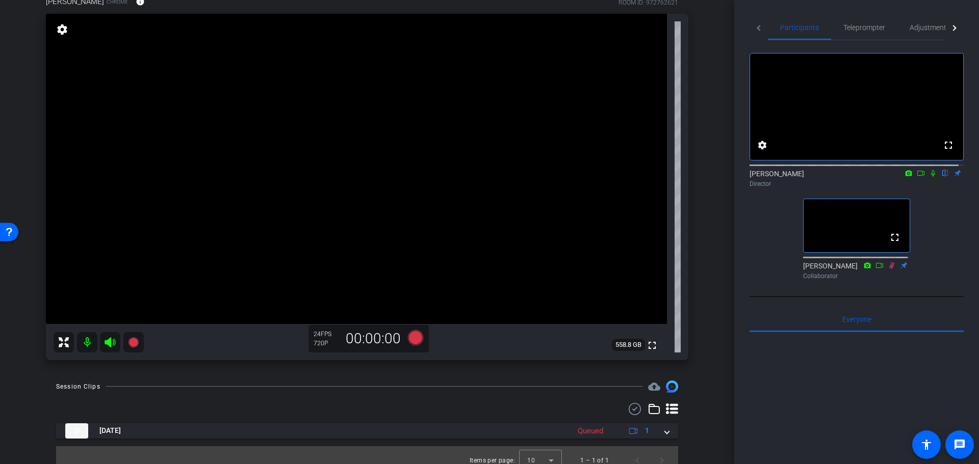
scroll to position [75, 0]
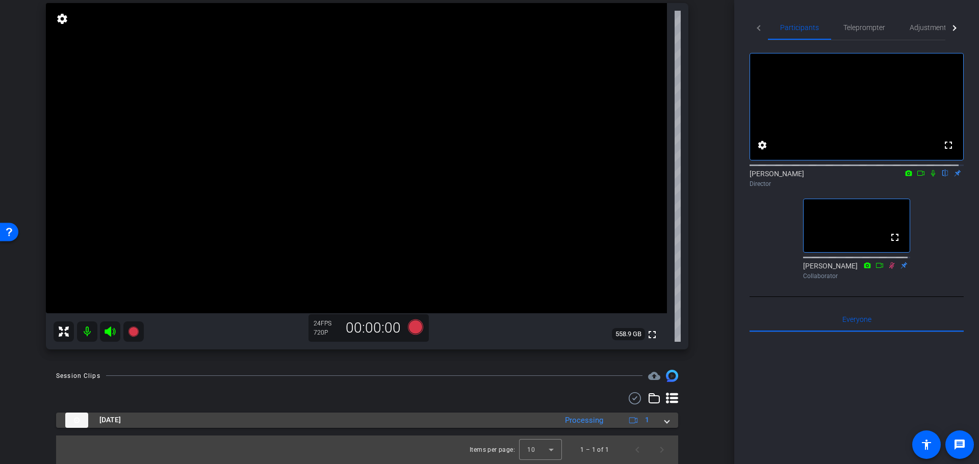
click at [664, 422] on mat-expansion-panel-header "[DATE] Processing 1" at bounding box center [367, 420] width 622 height 15
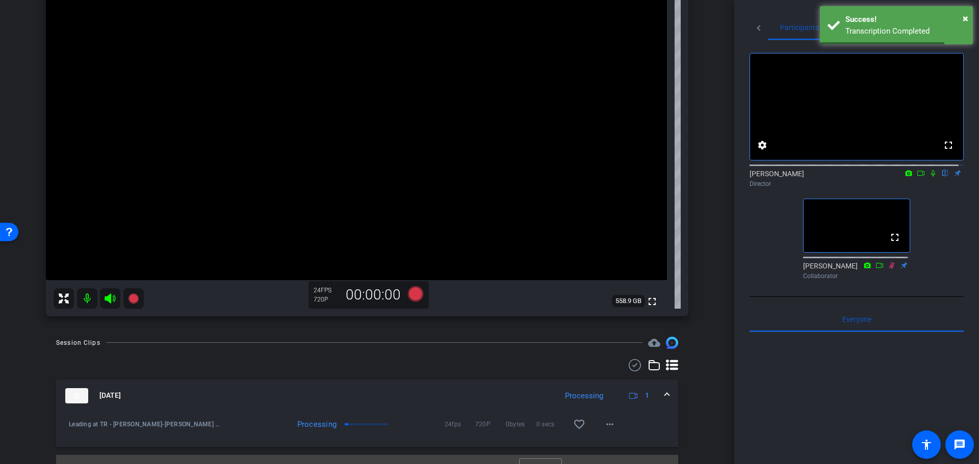
scroll to position [126, 0]
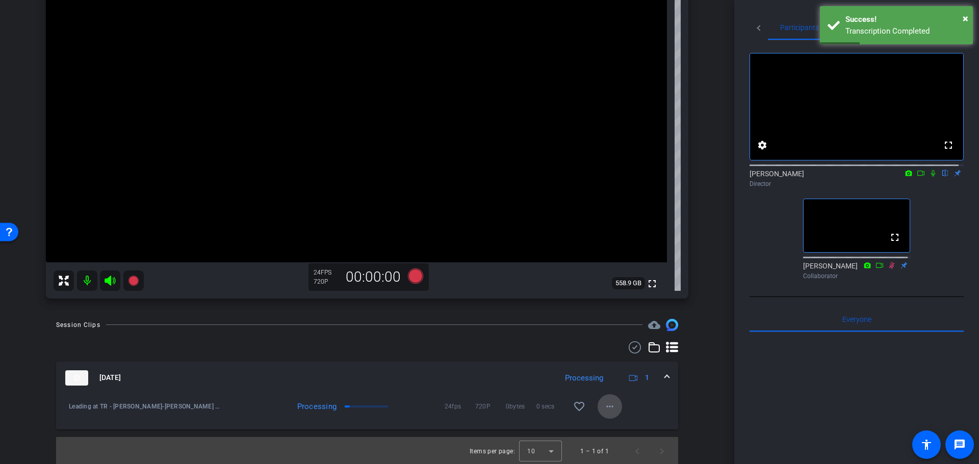
click at [604, 407] on mat-icon "more_horiz" at bounding box center [610, 407] width 12 height 12
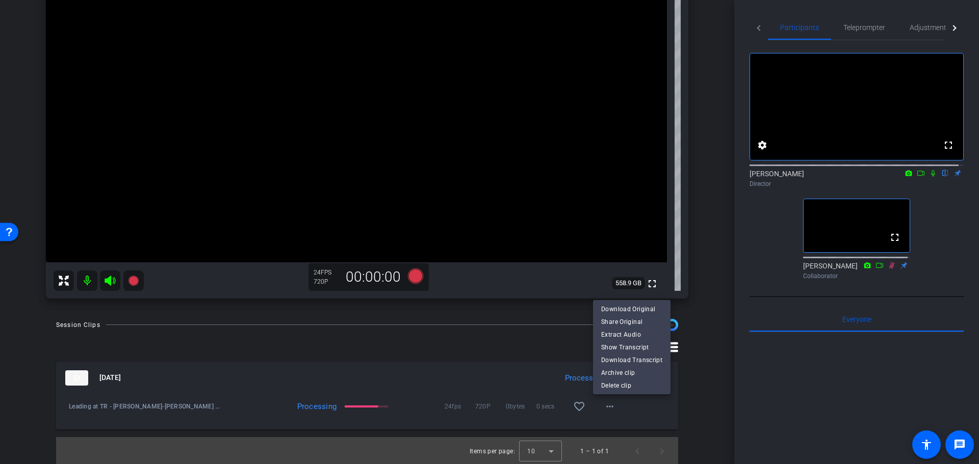
click at [886, 277] on div at bounding box center [489, 232] width 979 height 464
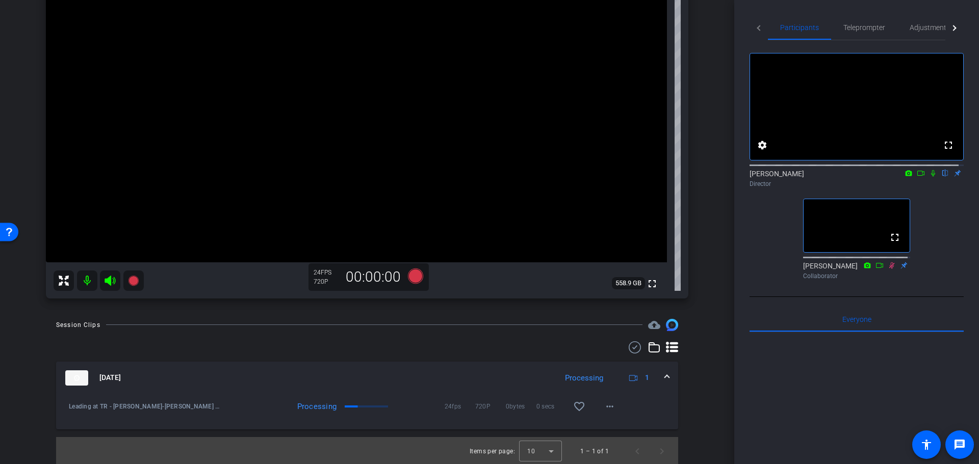
click at [889, 269] on icon at bounding box center [892, 265] width 6 height 7
click at [888, 269] on icon at bounding box center [892, 265] width 8 height 7
click at [608, 405] on mat-icon "more_horiz" at bounding box center [610, 407] width 12 height 12
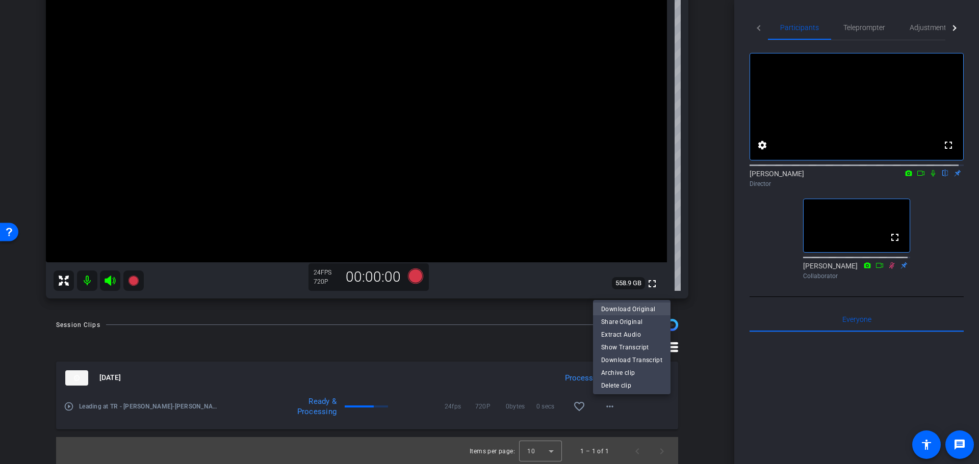
click at [635, 310] on span "Download Original" at bounding box center [631, 309] width 61 height 12
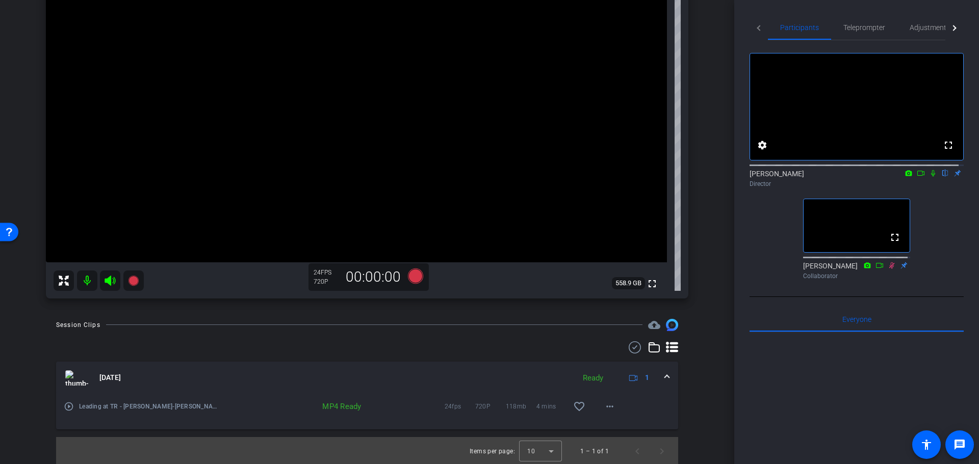
click at [888, 269] on icon at bounding box center [892, 265] width 8 height 7
click at [604, 408] on mat-icon "more_horiz" at bounding box center [610, 407] width 12 height 12
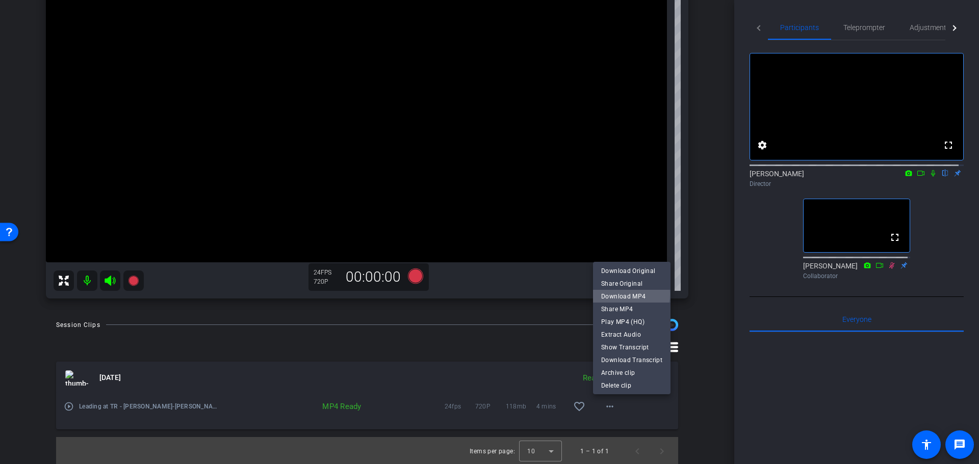
click at [622, 294] on span "Download MP4" at bounding box center [631, 296] width 61 height 12
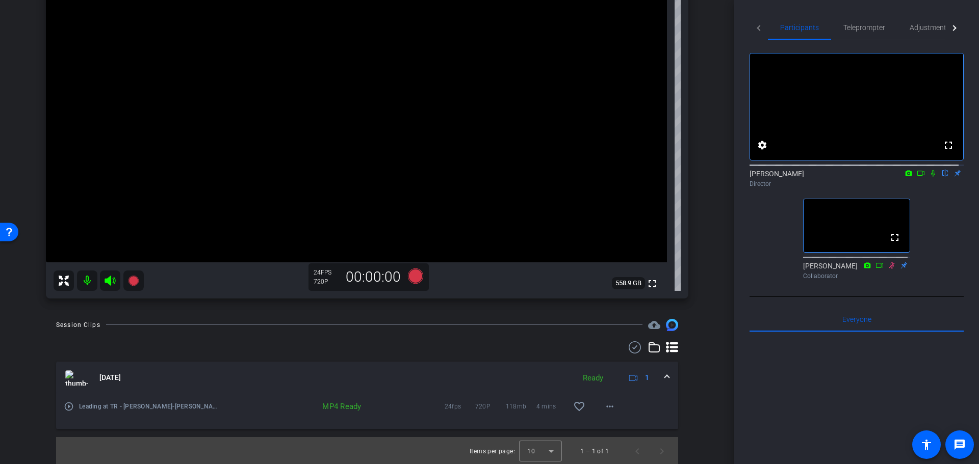
click at [891, 269] on icon at bounding box center [892, 265] width 8 height 7
click at [888, 269] on icon at bounding box center [892, 265] width 8 height 7
click at [610, 410] on mat-icon "more_horiz" at bounding box center [610, 407] width 12 height 12
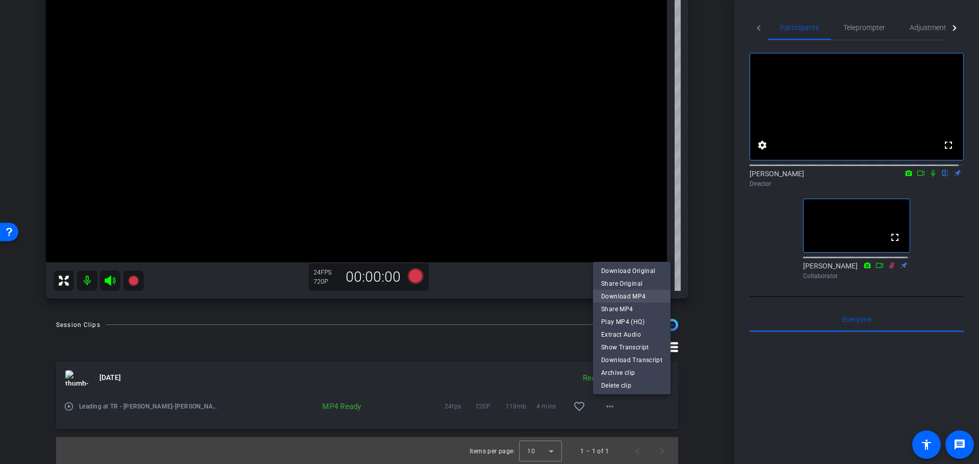
click at [615, 296] on span "Download MP4" at bounding box center [631, 296] width 61 height 12
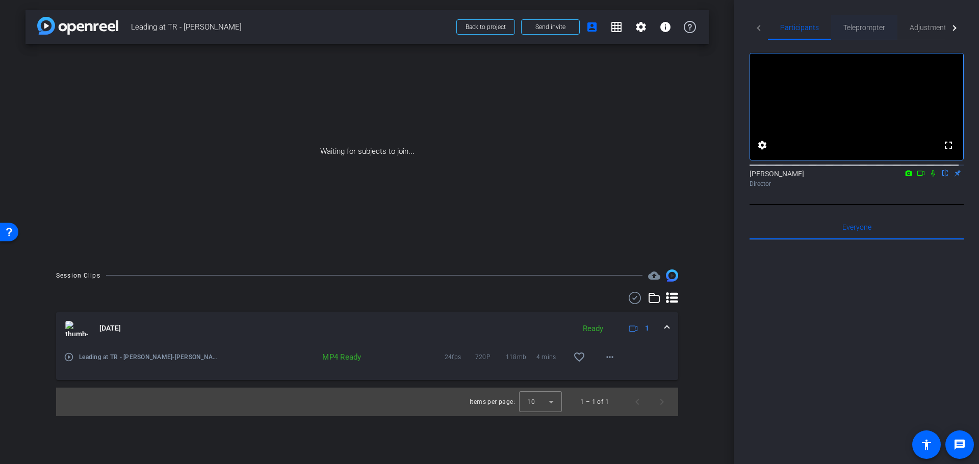
scroll to position [0, 0]
